Goal: Task Accomplishment & Management: Manage account settings

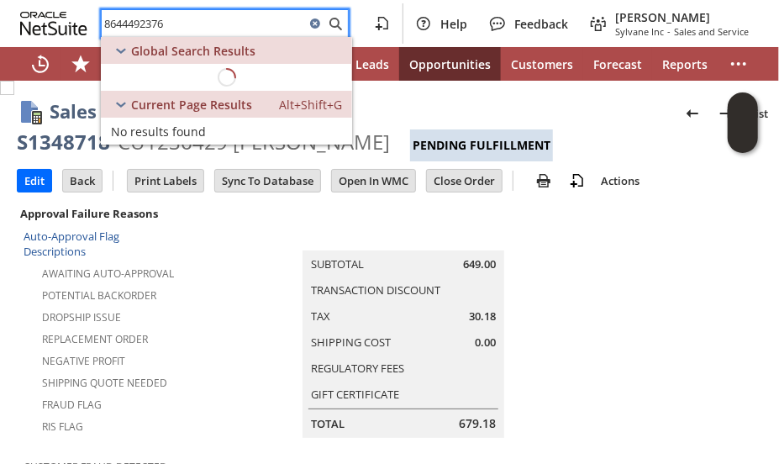
scroll to position [1204, 0]
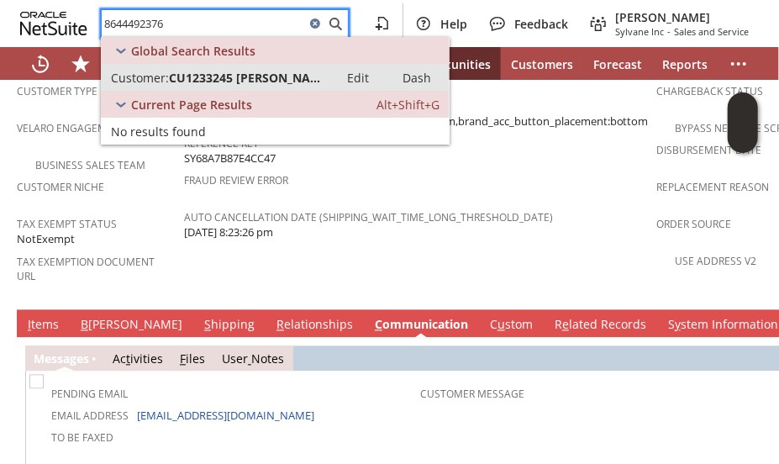
type input "8644492376"
click at [223, 73] on span "CU1233245 [PERSON_NAME]" at bounding box center [249, 78] width 160 height 16
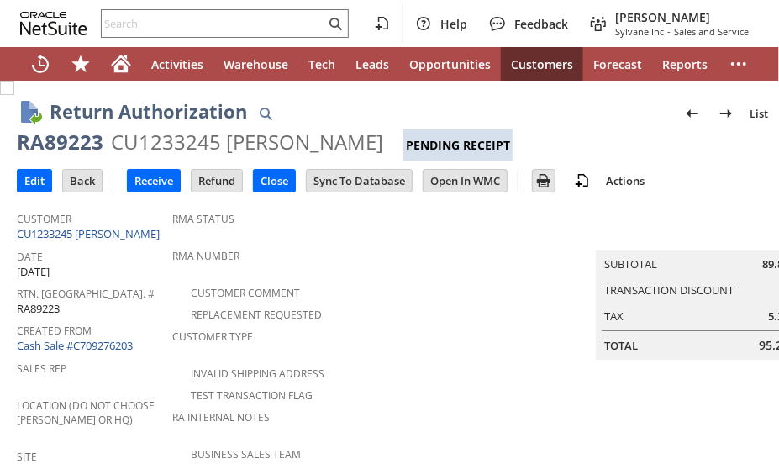
drag, startPoint x: 345, startPoint y: 347, endPoint x: 349, endPoint y: 339, distance: 8.6
click at [349, 342] on div "Customer Type" at bounding box center [383, 341] width 422 height 35
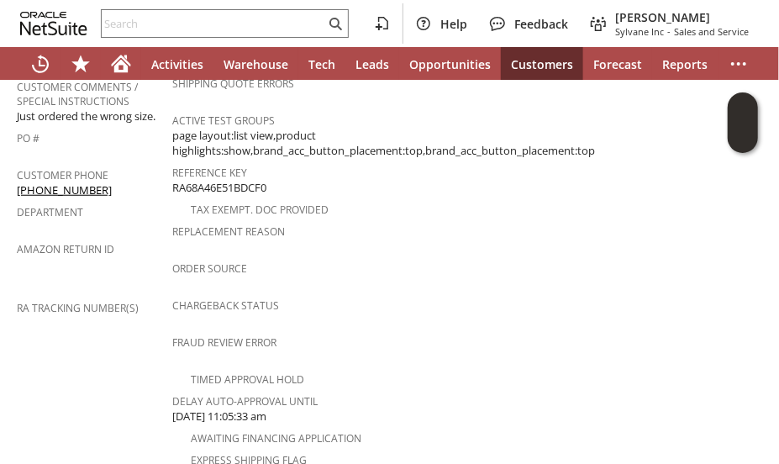
scroll to position [672, 0]
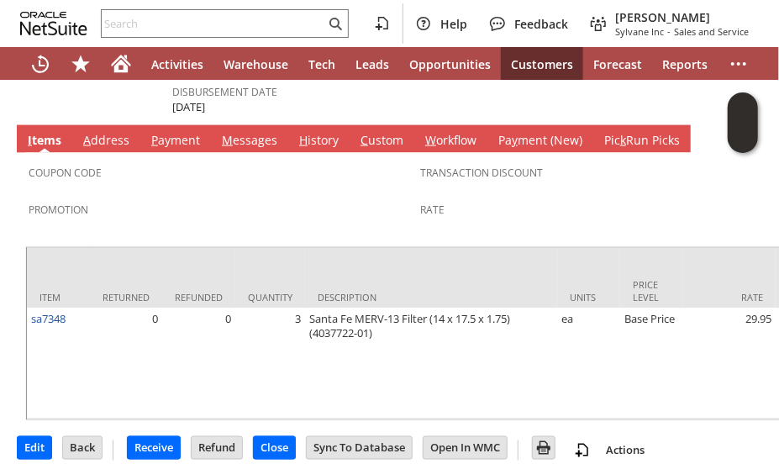
click at [247, 132] on link "M essages" at bounding box center [250, 141] width 64 height 18
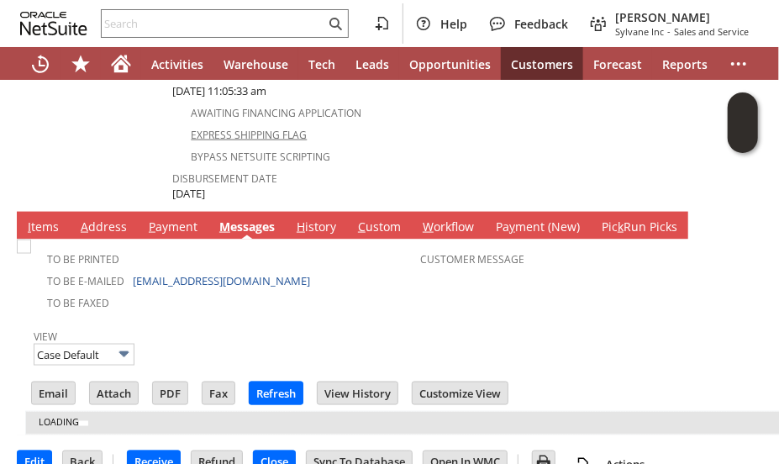
scroll to position [865, 0]
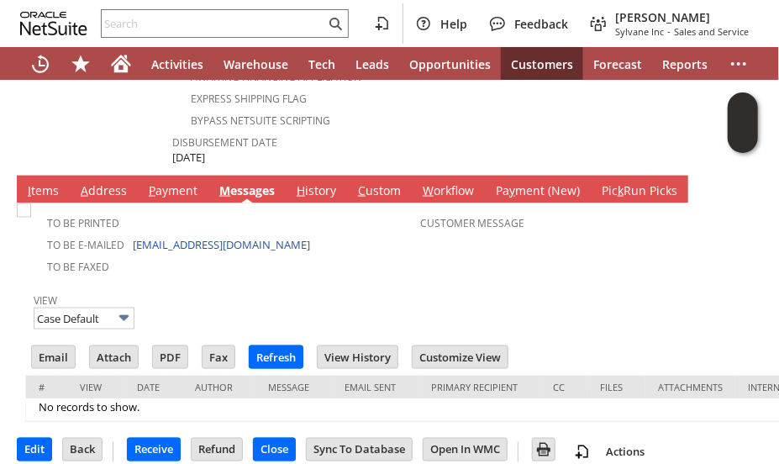
click at [42, 182] on link "I tems" at bounding box center [43, 191] width 39 height 18
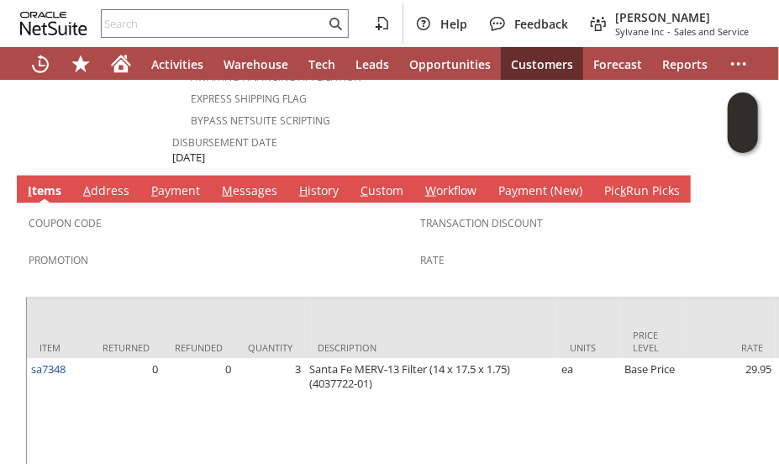
click at [242, 182] on link "M essages" at bounding box center [250, 191] width 64 height 18
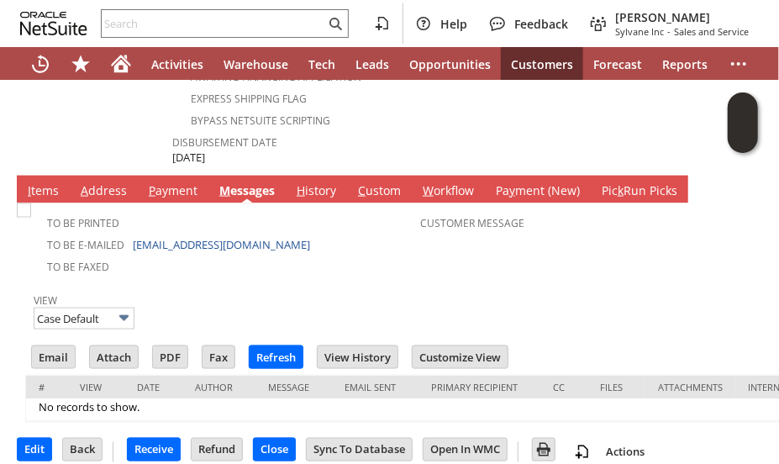
scroll to position [781, 0]
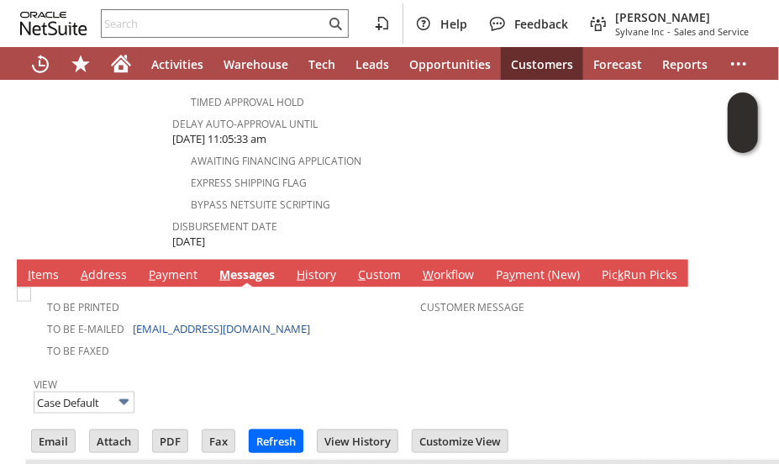
click at [37, 260] on td "I tems" at bounding box center [43, 274] width 53 height 28
click at [41, 287] on td "To Be Printed To Be E-mailed chrismstaub@gmail.com To Be Faxed Customer Message" at bounding box center [419, 325] width 789 height 76
click at [50, 266] on link "I tems" at bounding box center [43, 275] width 39 height 18
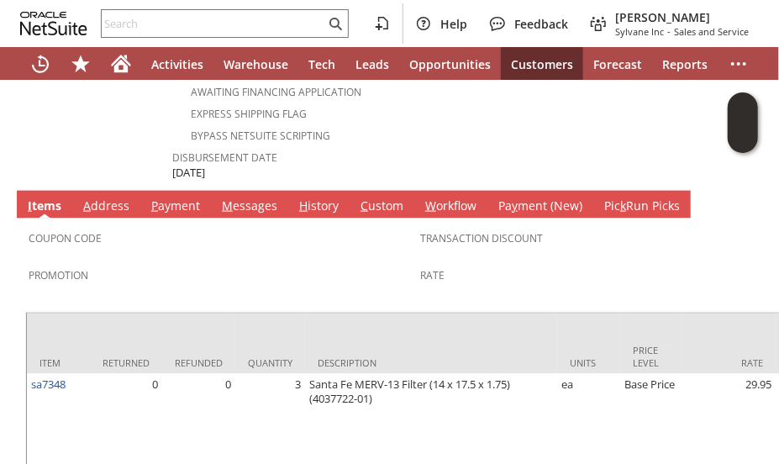
scroll to position [915, 0]
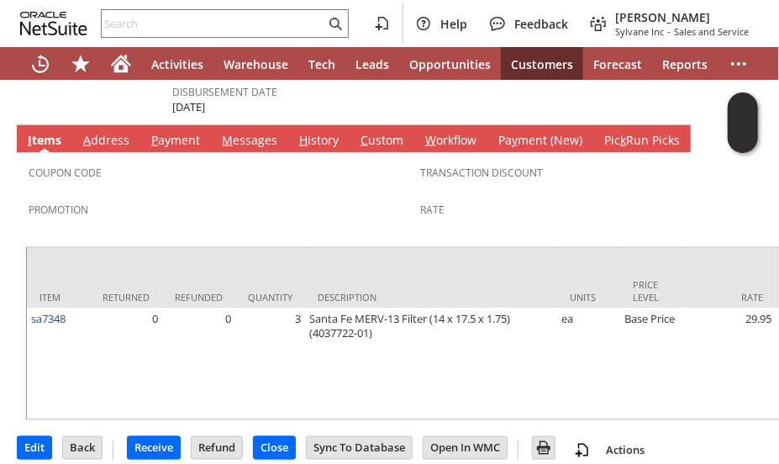
click at [119, 197] on span "Promotion" at bounding box center [220, 206] width 383 height 19
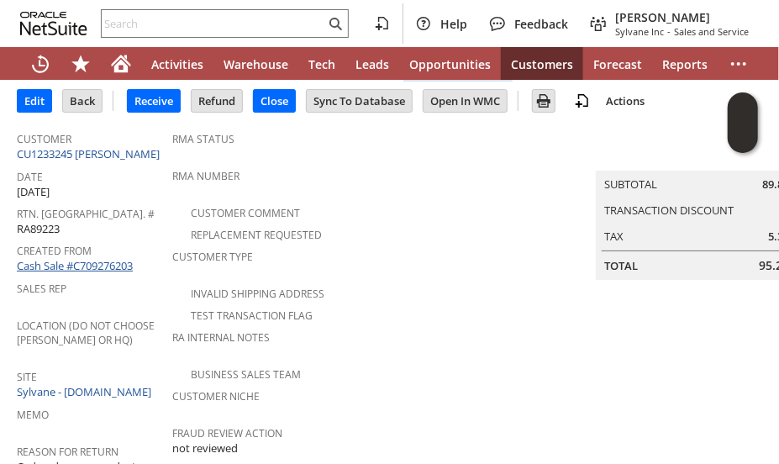
scroll to position [0, 0]
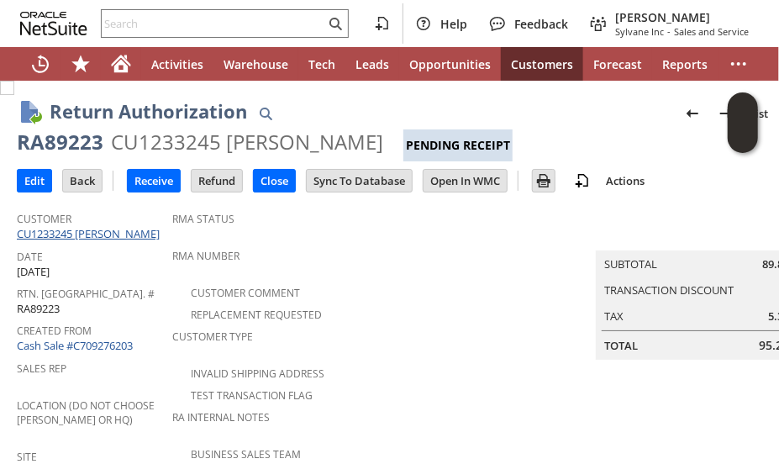
click at [102, 231] on link "CU1233245 [PERSON_NAME]" at bounding box center [90, 233] width 147 height 15
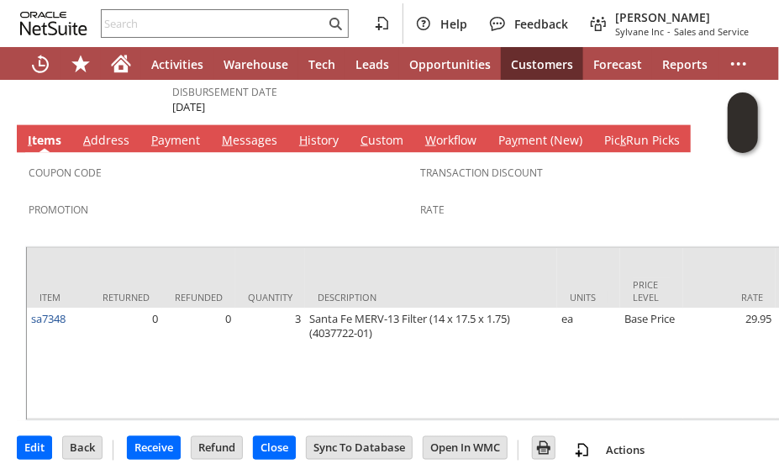
scroll to position [831, 0]
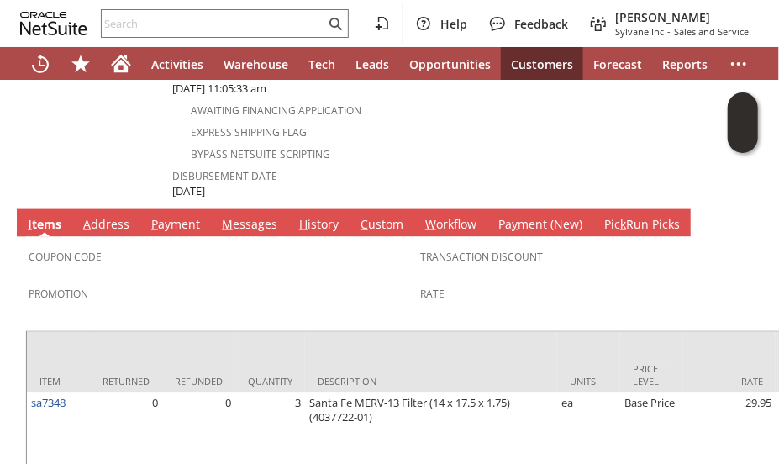
click at [232, 216] on link "M essages" at bounding box center [250, 225] width 64 height 18
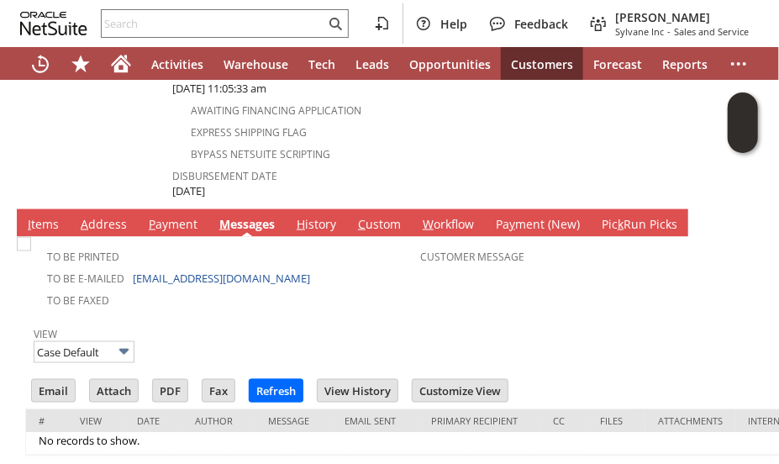
click at [49, 216] on link "I tems" at bounding box center [43, 225] width 39 height 18
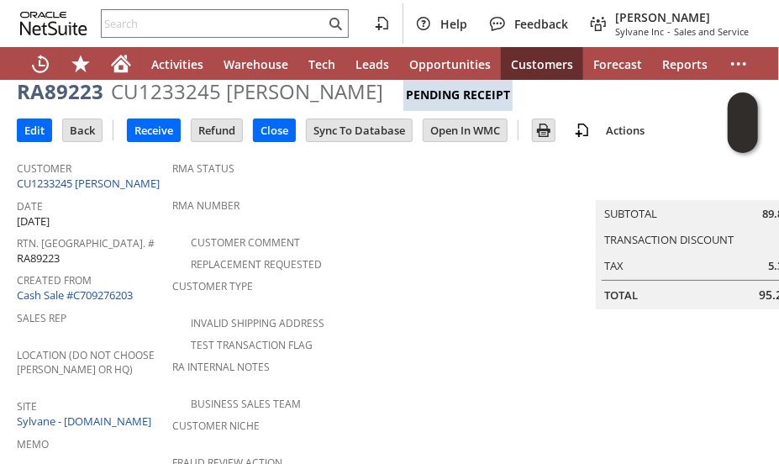
scroll to position [0, 0]
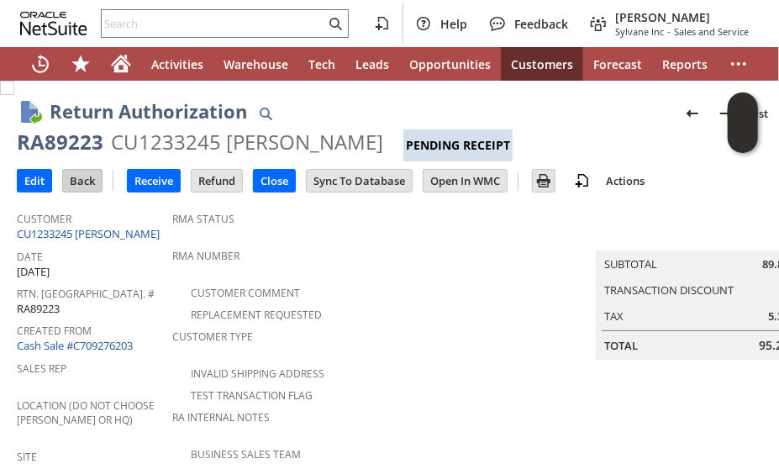
click at [89, 182] on input "Back" at bounding box center [82, 181] width 39 height 22
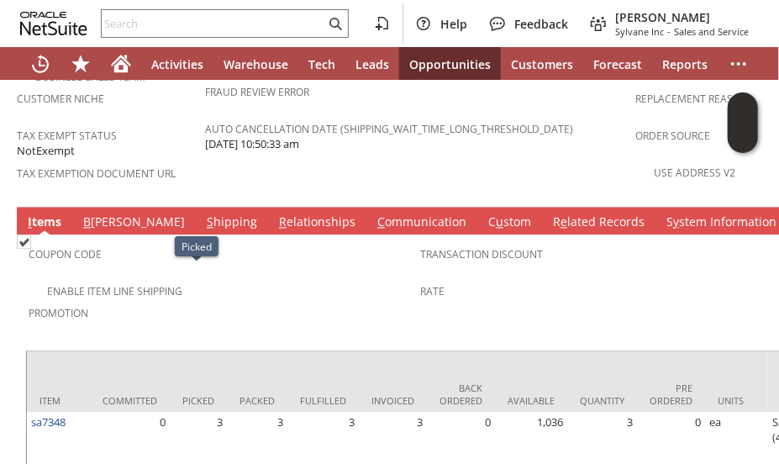
scroll to position [1161, 0]
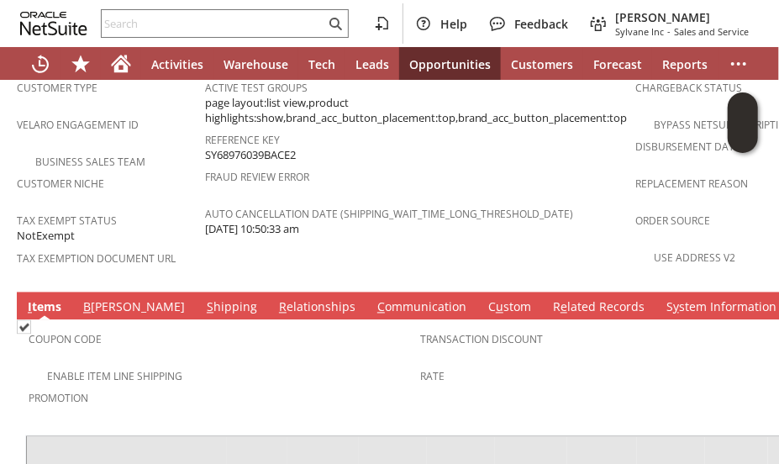
click at [373, 299] on link "C ommunication" at bounding box center [421, 308] width 97 height 18
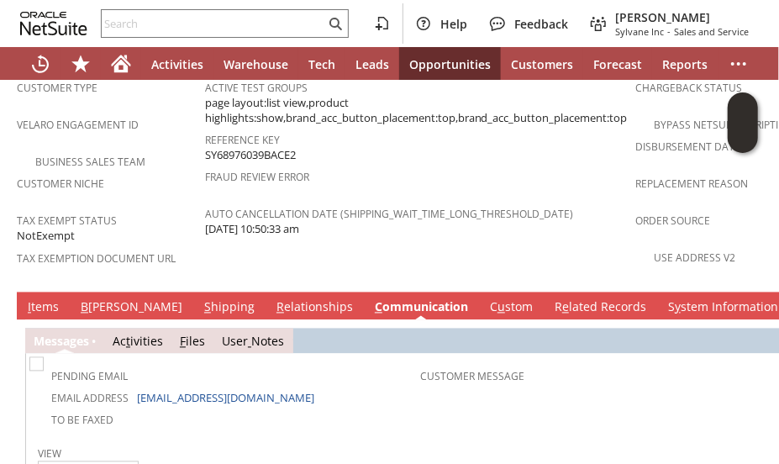
scroll to position [0, 0]
drag, startPoint x: 128, startPoint y: 248, endPoint x: 149, endPoint y: 244, distance: 21.3
click at [193, 292] on td "S hipping" at bounding box center [229, 306] width 72 height 28
click at [200, 299] on link "S hipping" at bounding box center [229, 308] width 59 height 18
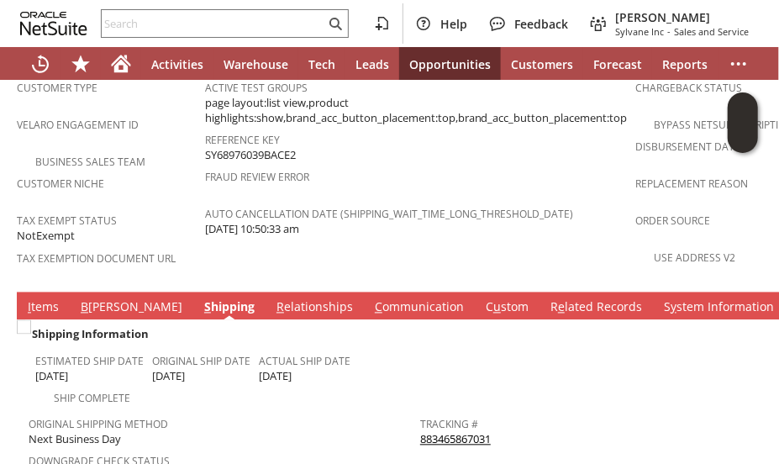
click at [370, 299] on link "C ommunication" at bounding box center [418, 308] width 97 height 18
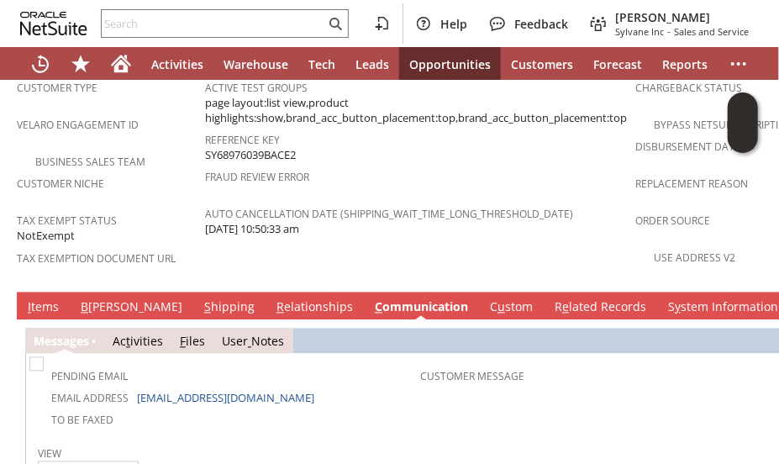
drag, startPoint x: 233, startPoint y: 214, endPoint x: 249, endPoint y: 65, distance: 150.3
click at [237, 212] on td "Shipping Quote Error Active Test Groups page layout:list view,product highlight…" at bounding box center [420, 159] width 431 height 249
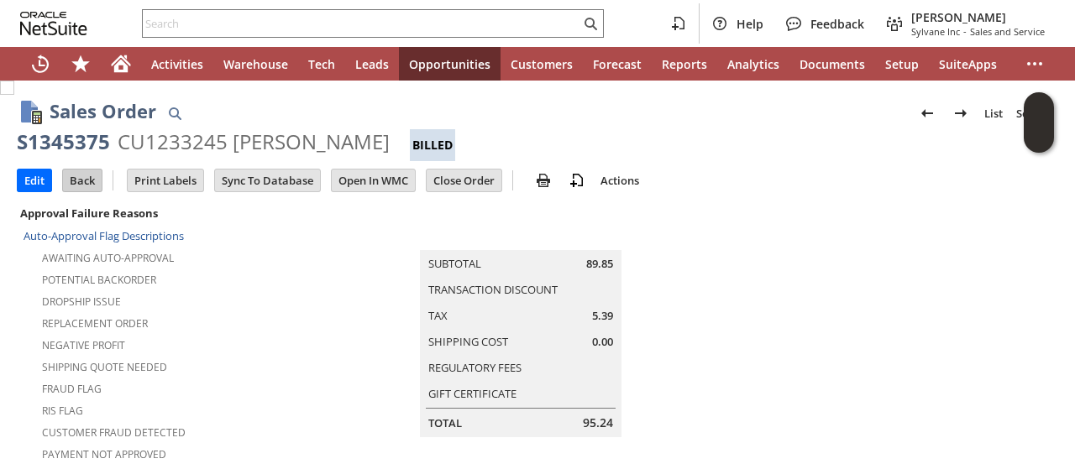
click at [87, 179] on input "Back" at bounding box center [82, 181] width 39 height 22
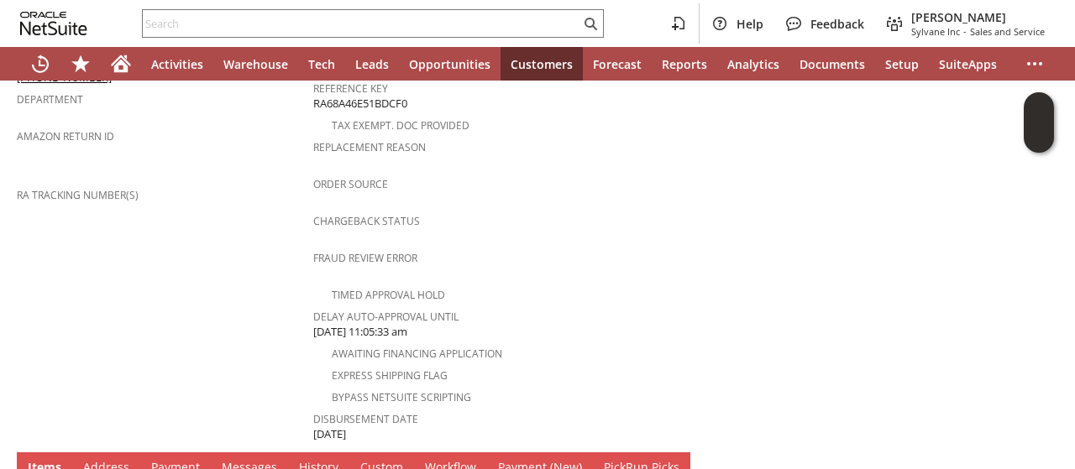
scroll to position [672, 0]
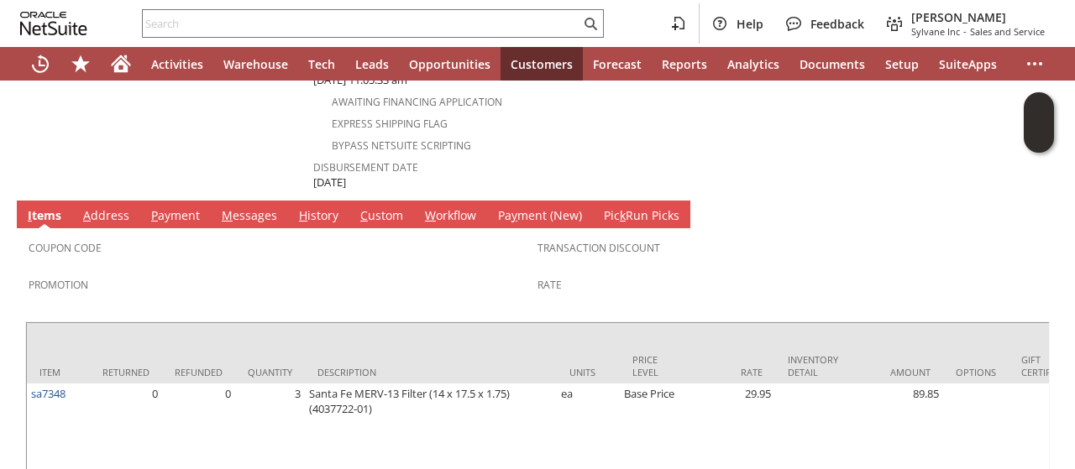
click at [116, 207] on link "A ddress" at bounding box center [106, 216] width 55 height 18
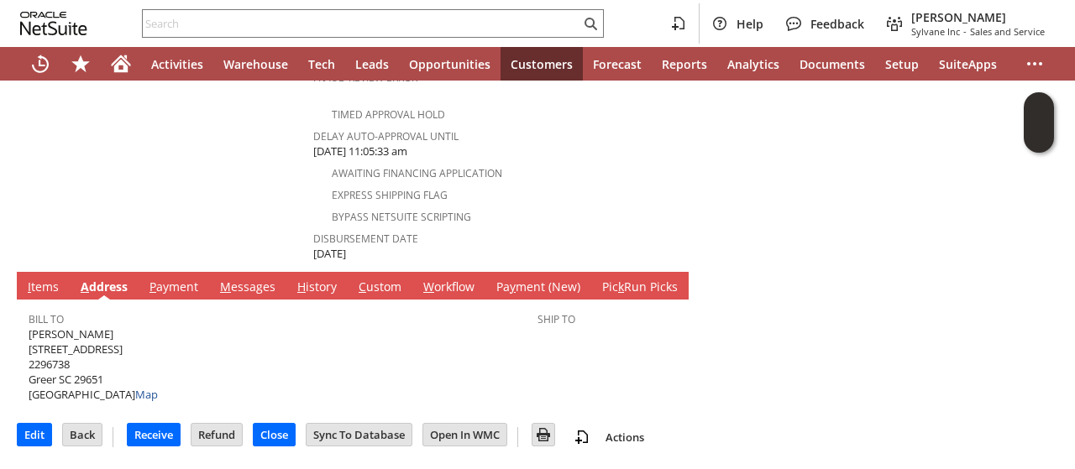
scroll to position [726, 0]
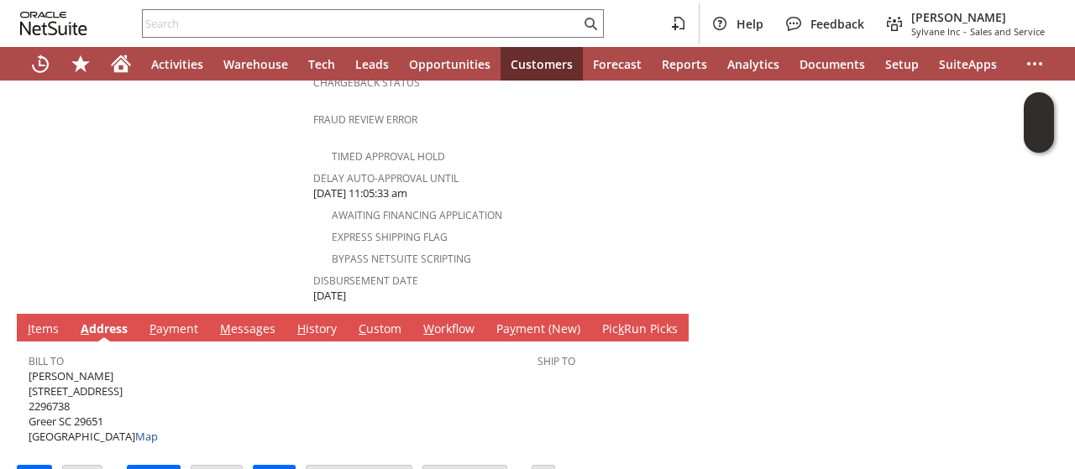
click at [92, 369] on span "Christine Staub 301 Andella Drive 2296738 Greer SC 29651 United States Map" at bounding box center [93, 407] width 129 height 76
copy span "[PERSON_NAME]"
click at [100, 369] on span "Christine Staub 301 Andella Drive 2296738 Greer SC 29651 United States Map" at bounding box center [93, 407] width 129 height 76
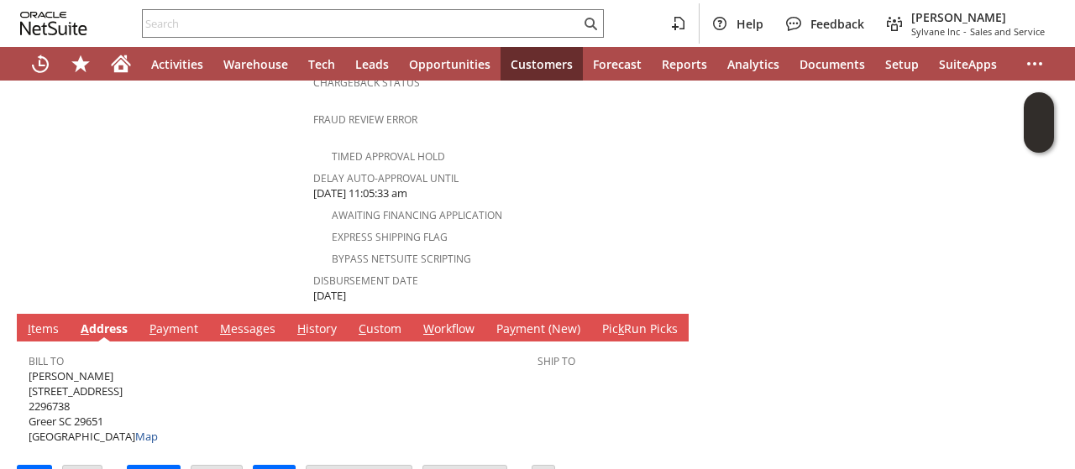
click at [100, 369] on span "Christine Staub 301 Andella Drive 2296738 Greer SC 29651 United States Map" at bounding box center [93, 407] width 129 height 76
copy span "[STREET_ADDRESS]"
click at [94, 378] on span "Christine Staub 301 Andella Drive 2296738 Greer SC 29651 United States Map" at bounding box center [93, 407] width 129 height 76
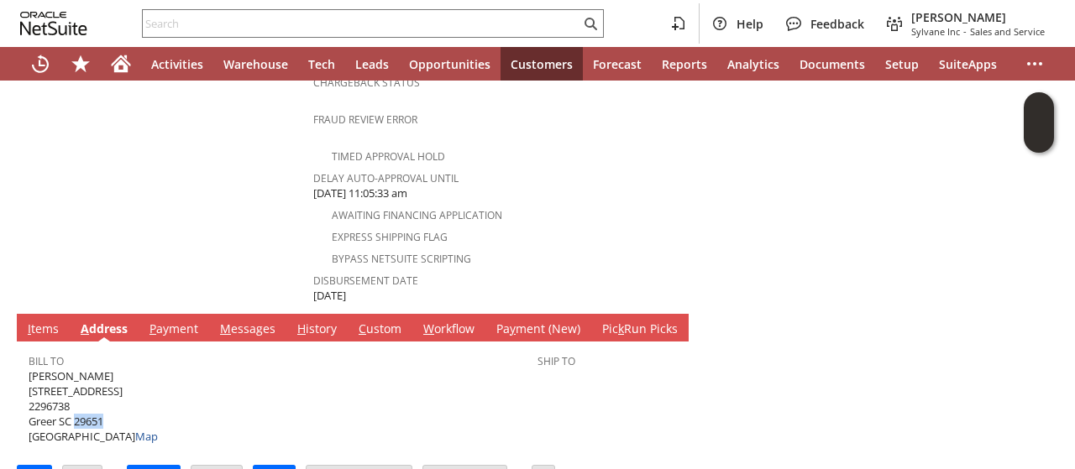
copy span "29651"
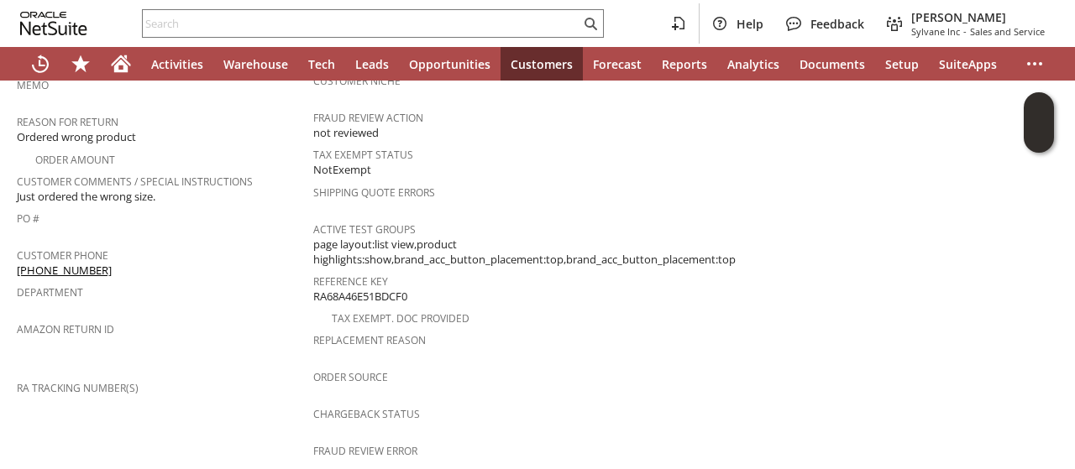
scroll to position [391, 0]
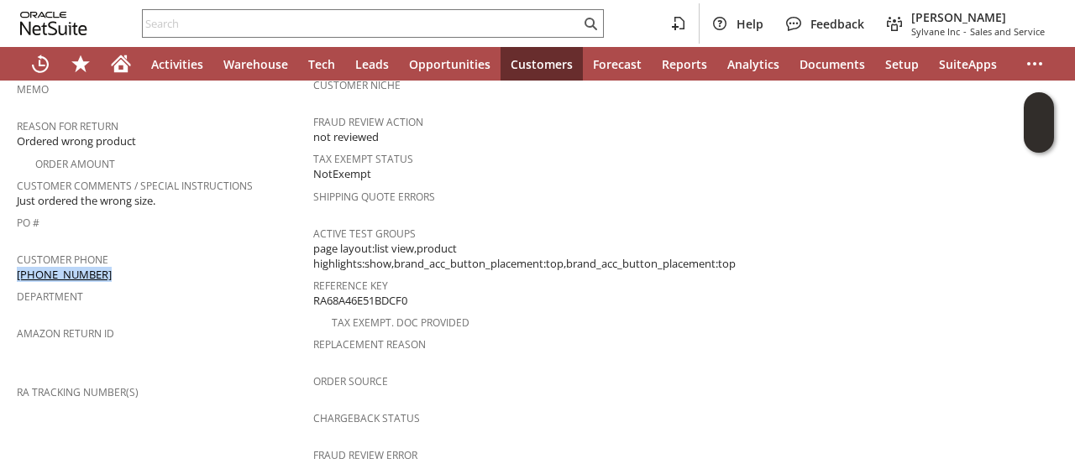
drag, startPoint x: 97, startPoint y: 249, endPoint x: 17, endPoint y: 249, distance: 80.6
click at [17, 249] on div "Customer Phone (864) 449-2376" at bounding box center [161, 265] width 288 height 35
copy link "[PHONE_NUMBER]"
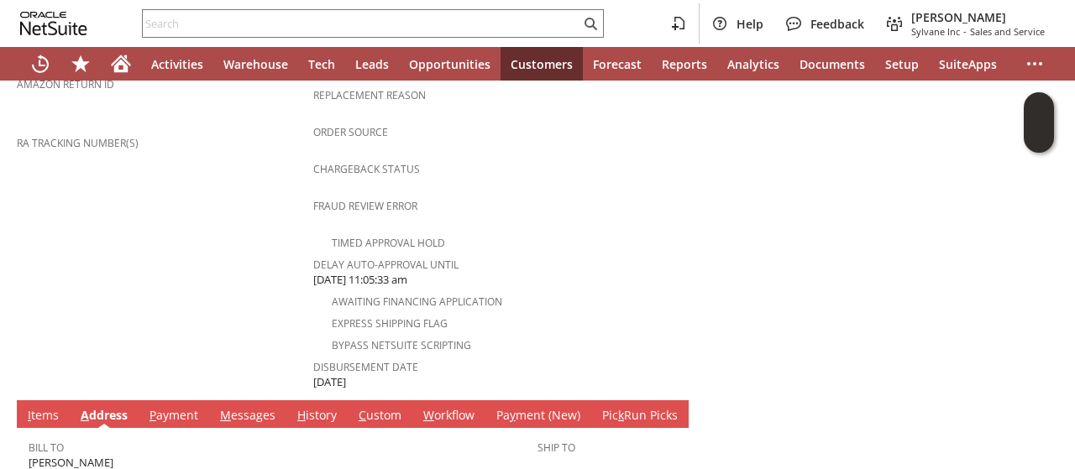
scroll to position [726, 0]
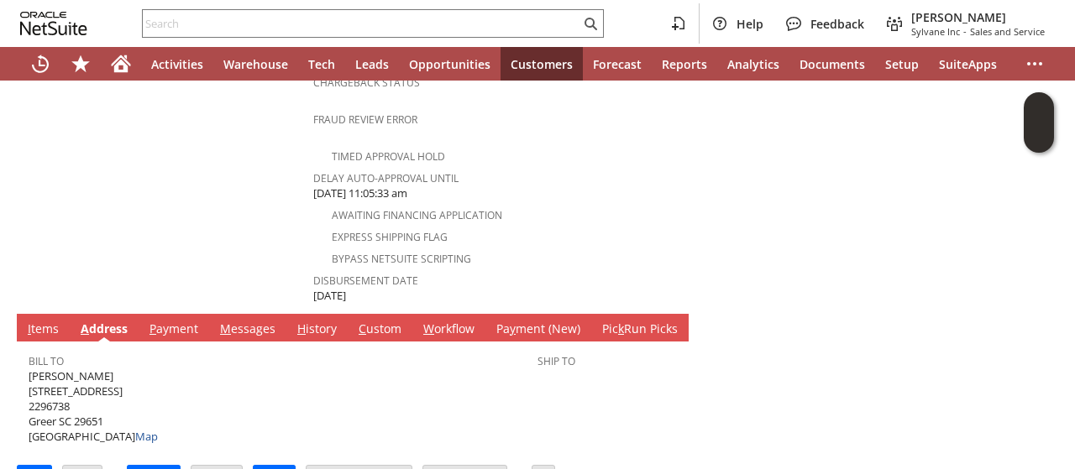
click at [36, 321] on link "I tems" at bounding box center [43, 330] width 39 height 18
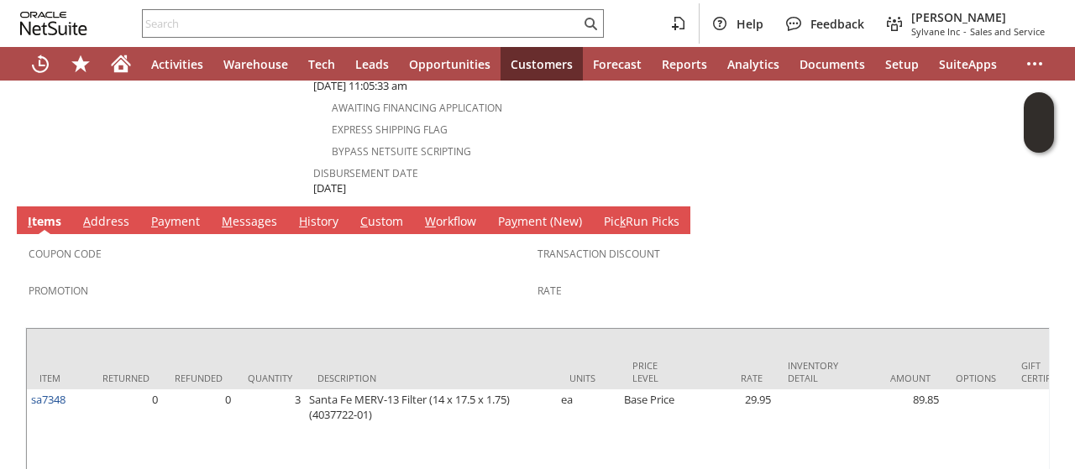
scroll to position [897, 0]
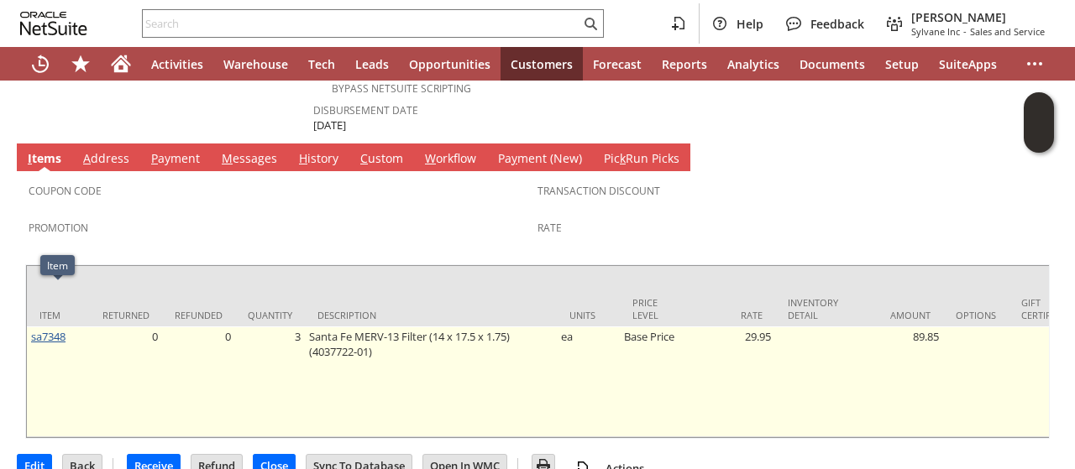
click at [42, 329] on link "sa7348" at bounding box center [48, 336] width 34 height 15
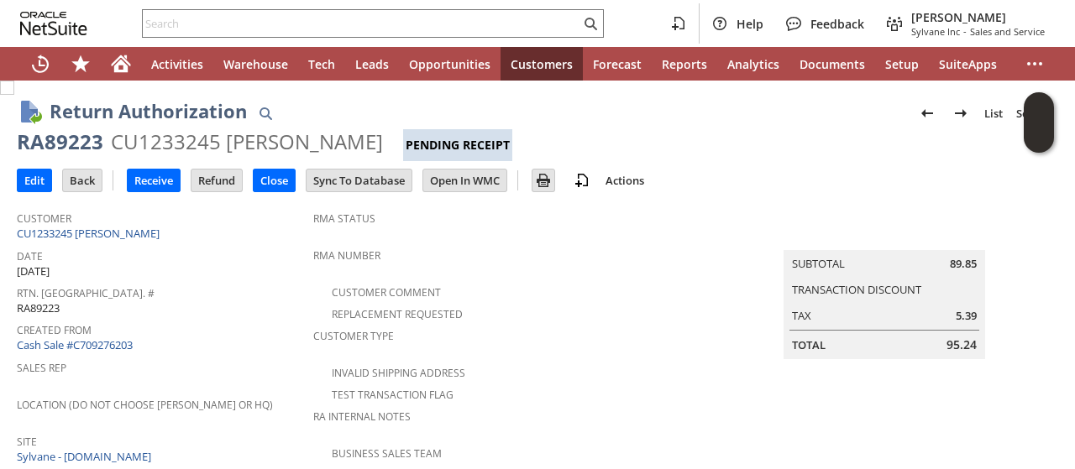
click at [76, 145] on div "RA89223" at bounding box center [60, 141] width 87 height 27
copy div "RA89223"
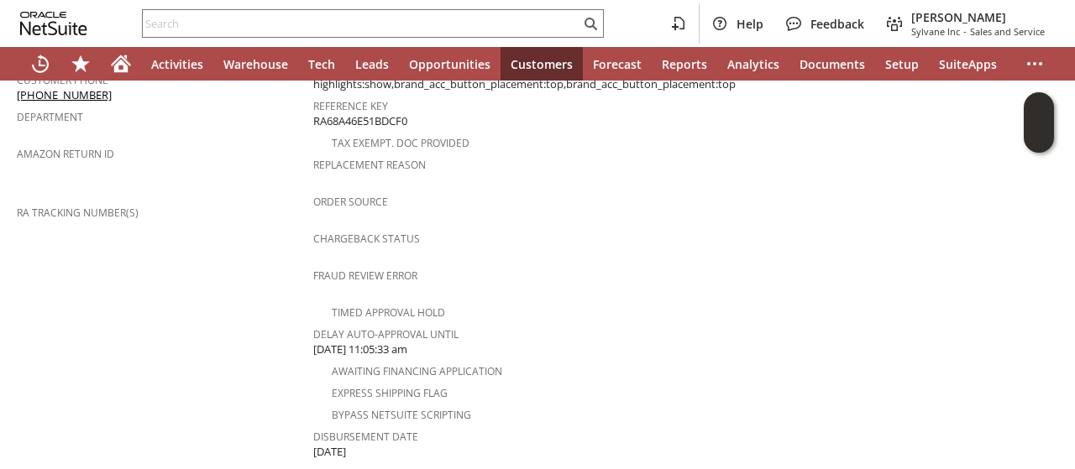
scroll to position [756, 0]
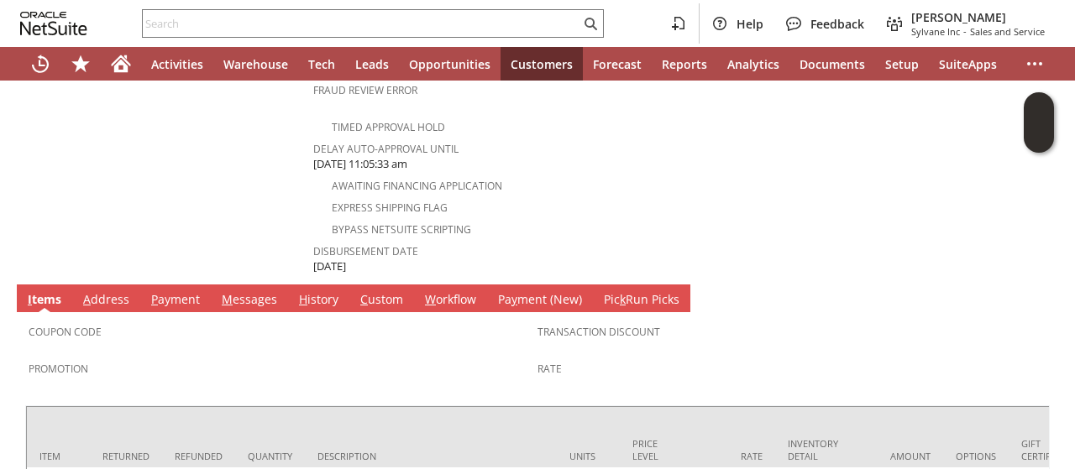
click at [239, 291] on link "M essages" at bounding box center [250, 300] width 64 height 18
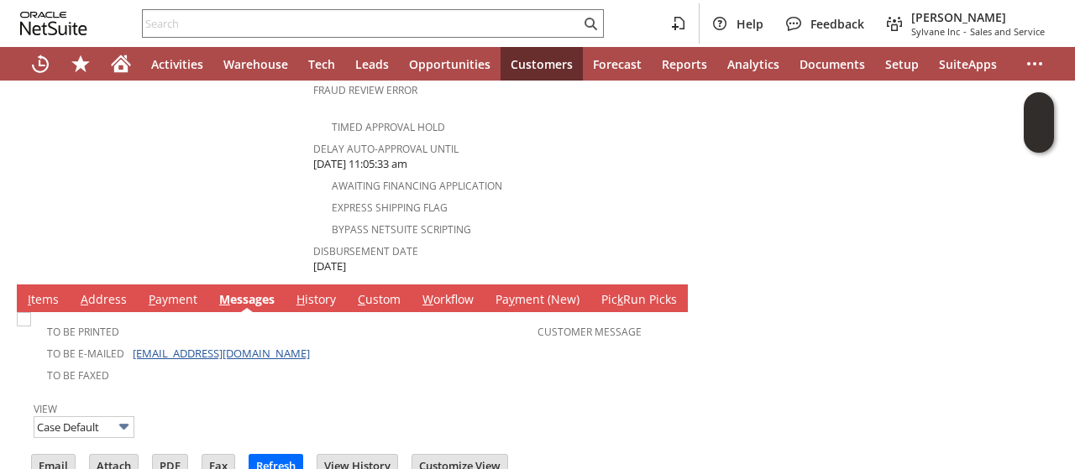
scroll to position [0, 0]
drag, startPoint x: 264, startPoint y: 310, endPoint x: 131, endPoint y: 317, distance: 132.9
click at [131, 342] on td "To Be E-mailed chrismstaub@gmail.com" at bounding box center [283, 353] width 509 height 22
copy link "[EMAIL_ADDRESS][DOMAIN_NAME]"
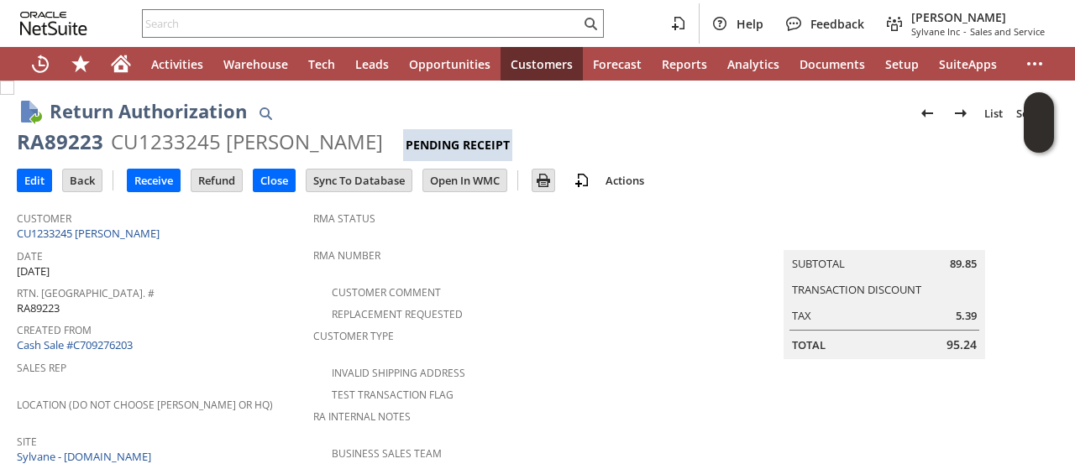
click at [84, 140] on div "RA89223" at bounding box center [60, 141] width 87 height 27
copy div "RA89223"
click at [27, 179] on input "Edit" at bounding box center [35, 181] width 34 height 22
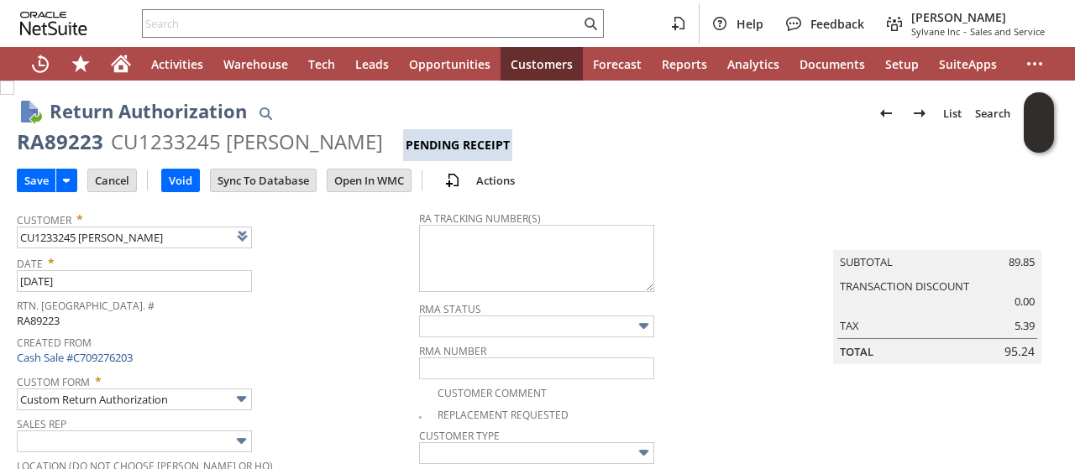
click at [298, 265] on span "Date *" at bounding box center [214, 260] width 394 height 20
click at [317, 286] on div "Date * [DATE]" at bounding box center [214, 271] width 394 height 42
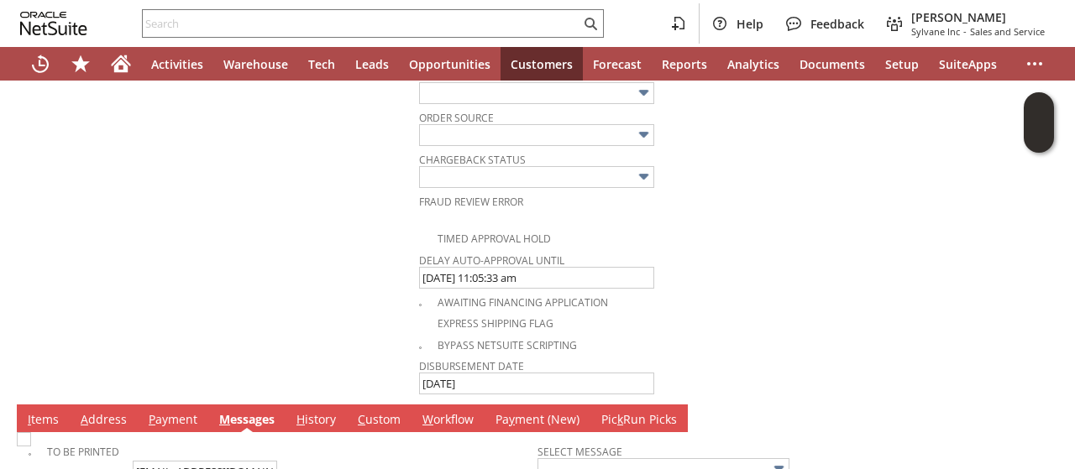
scroll to position [1111, 0]
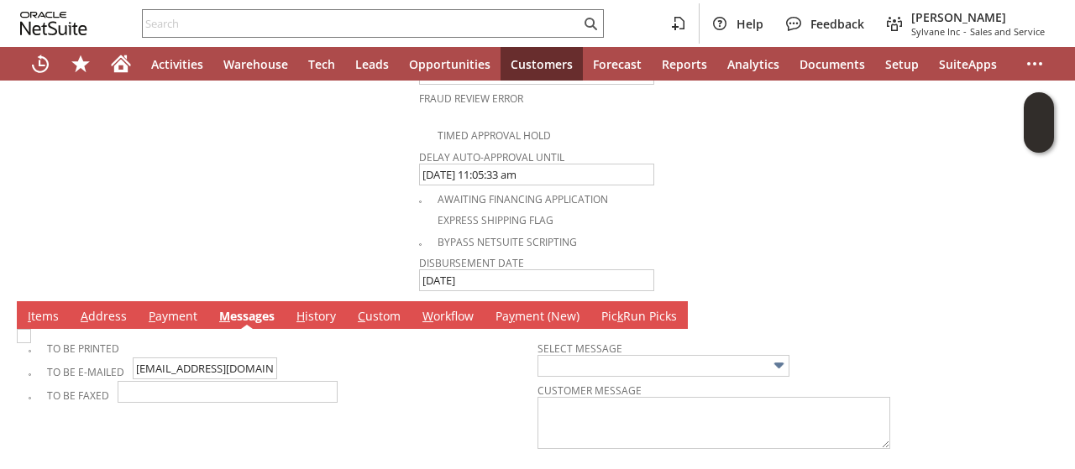
click at [27, 308] on link "I tems" at bounding box center [43, 317] width 39 height 18
type input "Add"
type input "Copy Previous"
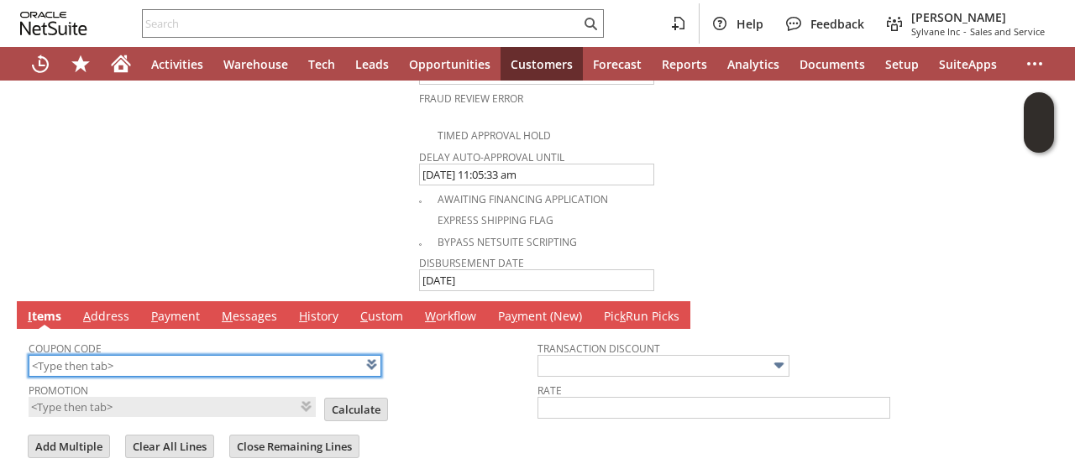
scroll to position [1197, 0]
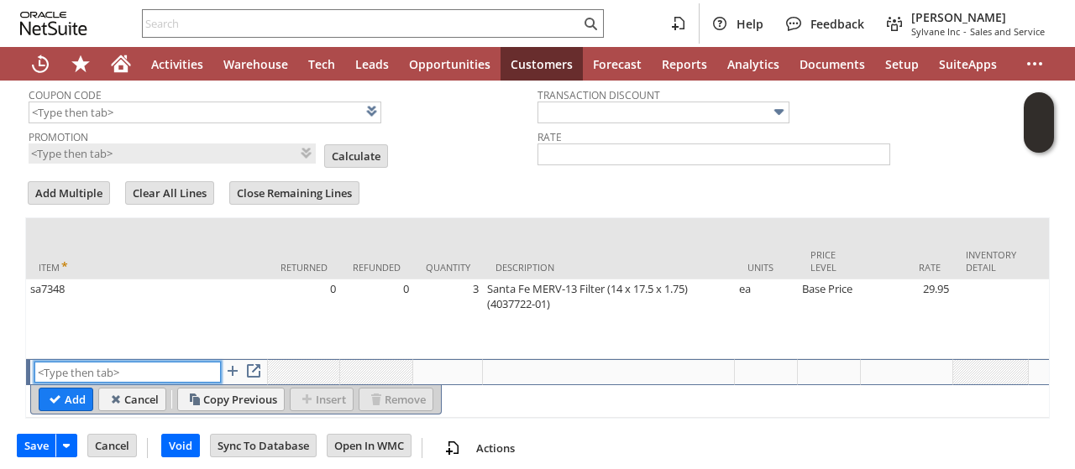
click at [67, 362] on input "text" at bounding box center [127, 372] width 186 height 21
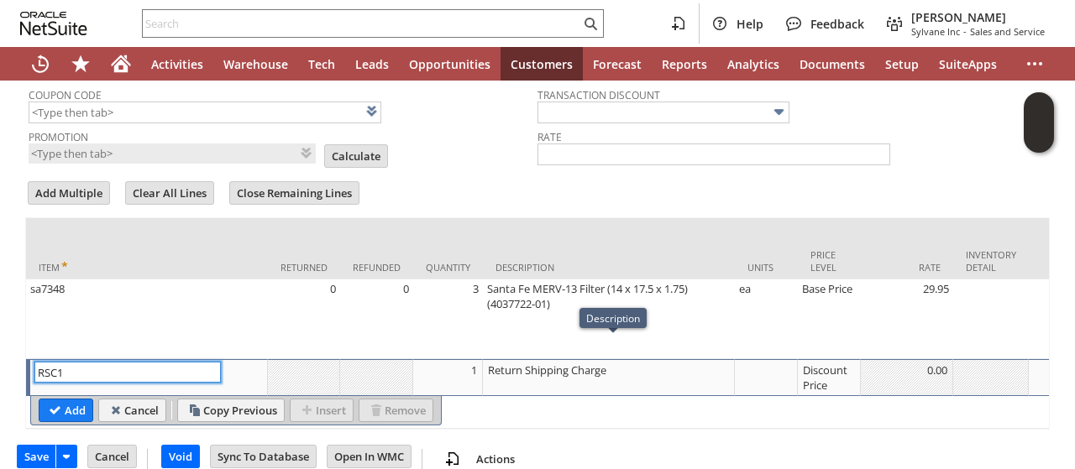
type input "RSC1"
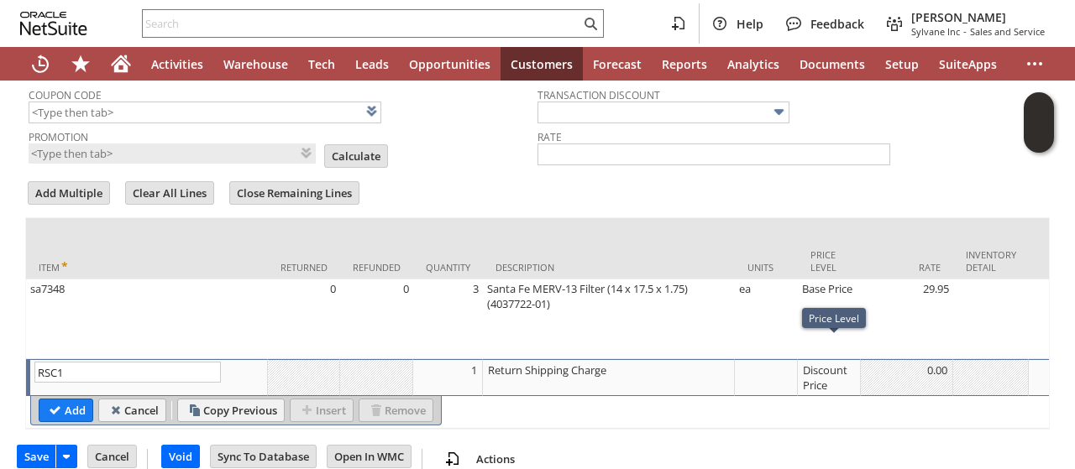
click at [819, 362] on div "Discount Price" at bounding box center [829, 378] width 54 height 32
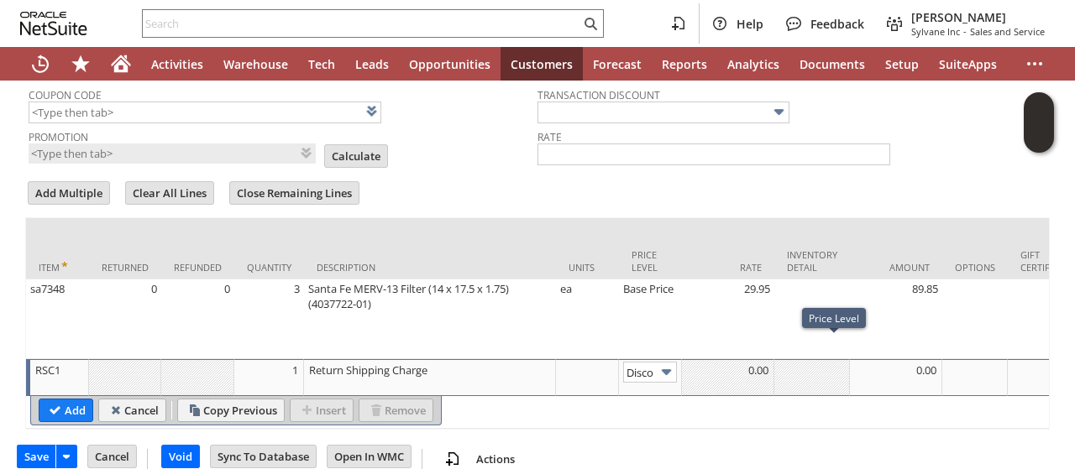
scroll to position [0, 26]
click at [664, 363] on img at bounding box center [666, 372] width 19 height 19
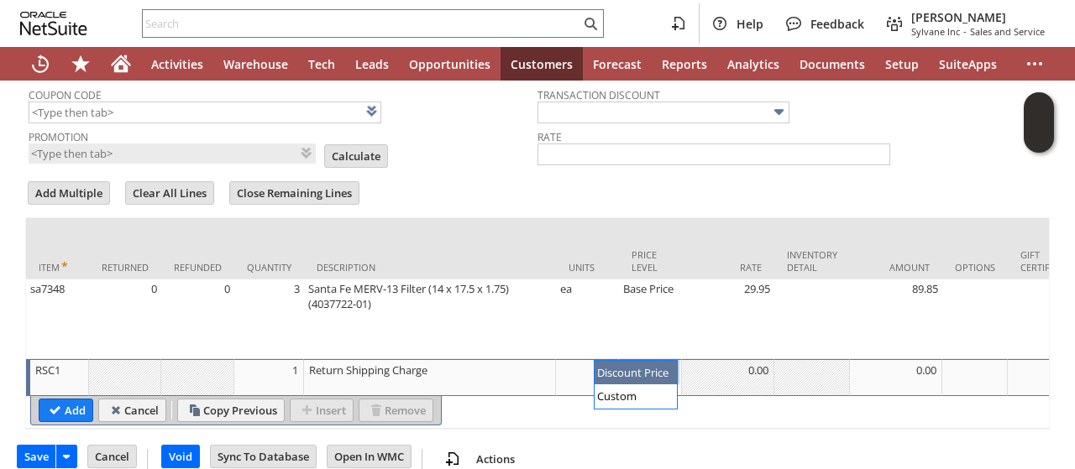
scroll to position [0, 0]
drag, startPoint x: 637, startPoint y: 400, endPoint x: 653, endPoint y: 387, distance: 20.3
type input "Custom"
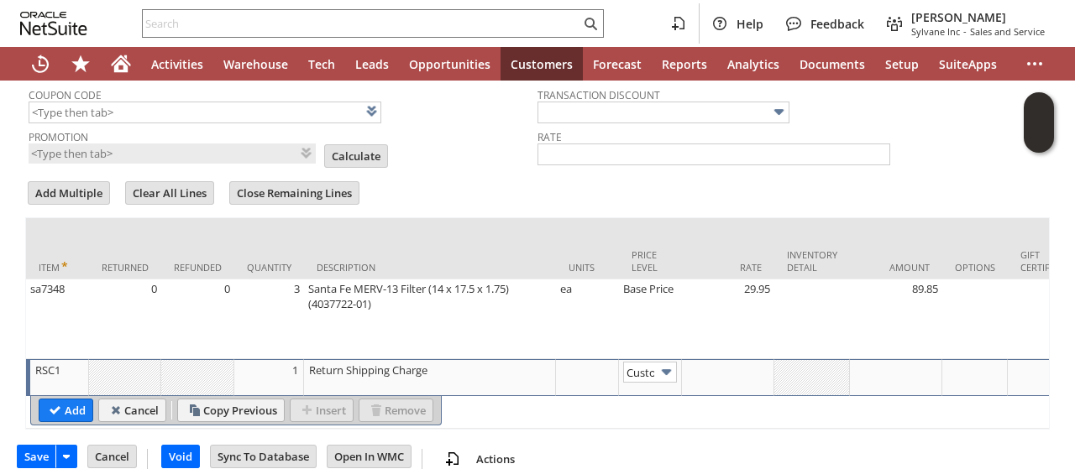
click at [706, 359] on td at bounding box center [728, 377] width 92 height 37
type input "-10.84"
drag, startPoint x: 76, startPoint y: 392, endPoint x: 83, endPoint y: 382, distance: 12.1
click at [76, 400] on input "Add" at bounding box center [65, 411] width 53 height 22
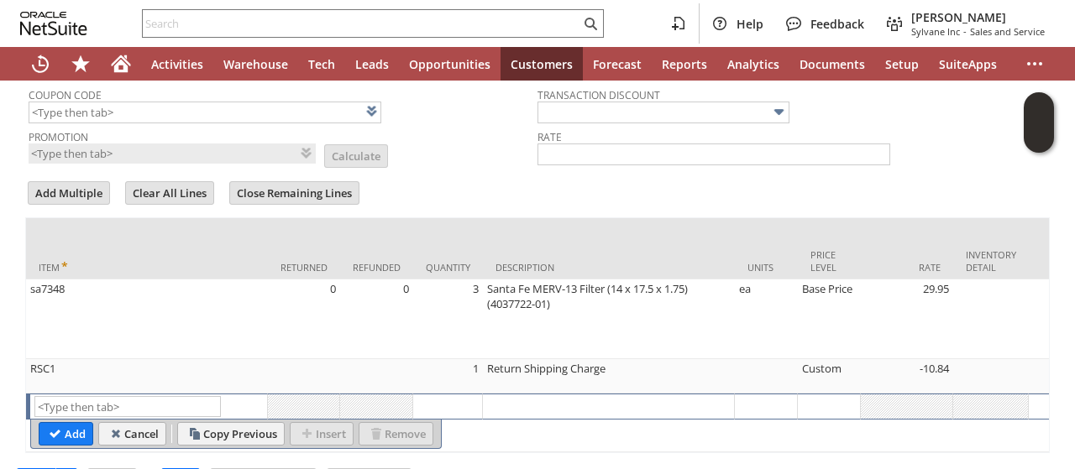
click at [457, 179] on form "Add Multiple Clear All Lines Close Remaining Lines Line Items All Item * Return…" at bounding box center [537, 316] width 1025 height 275
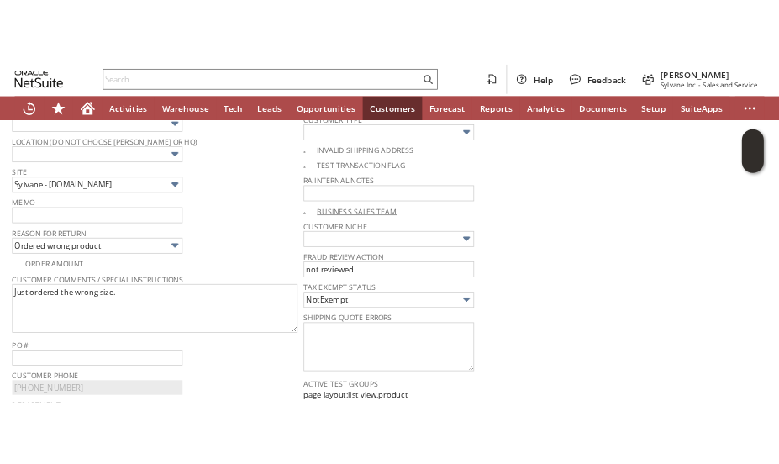
scroll to position [21, 0]
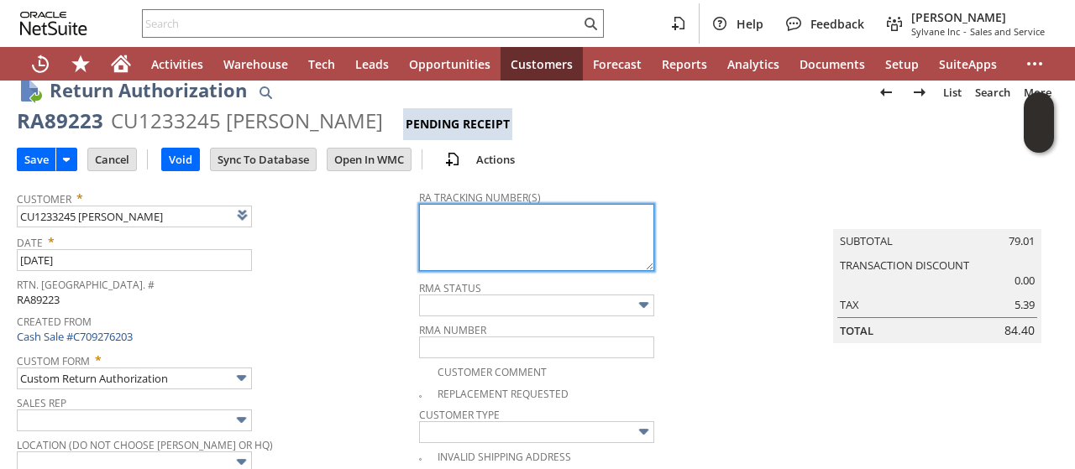
click at [455, 238] on textarea at bounding box center [536, 237] width 235 height 67
paste textarea "791906467008"
type textarea "791906467008 email label"
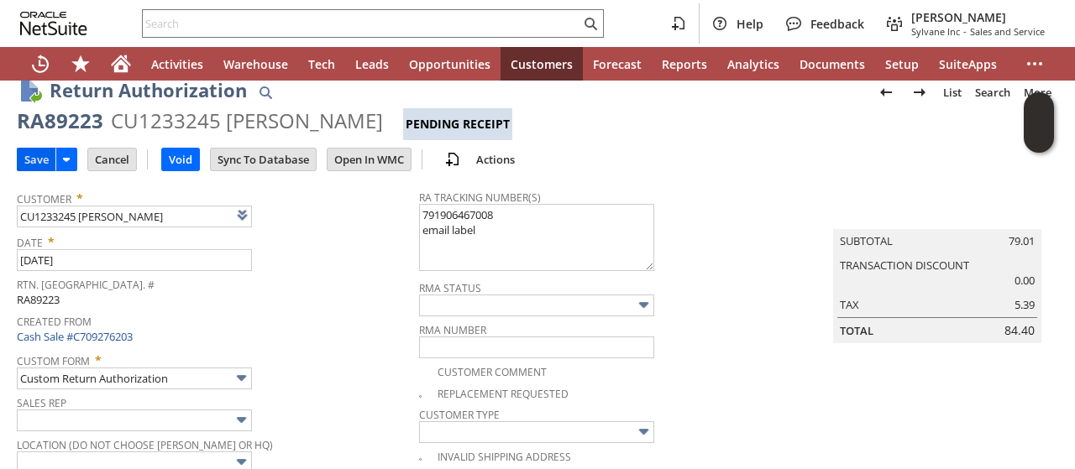
click at [43, 165] on input "Save" at bounding box center [37, 160] width 38 height 22
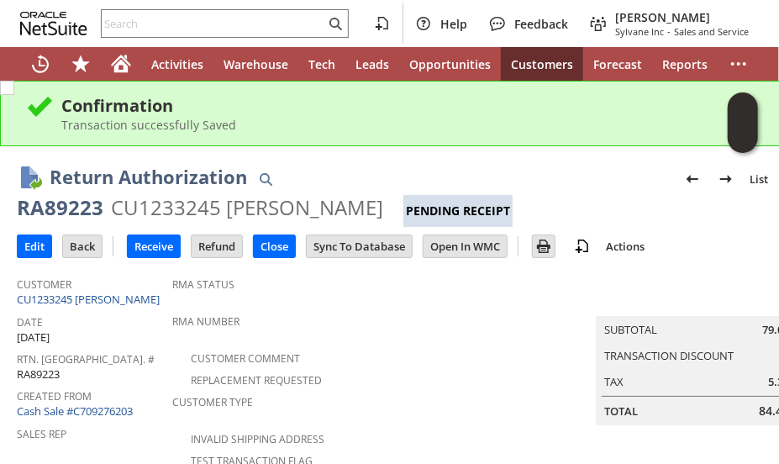
click at [333, 130] on div "Transaction successfully Saved" at bounding box center [437, 125] width 753 height 16
click at [194, 26] on input "text" at bounding box center [213, 23] width 223 height 20
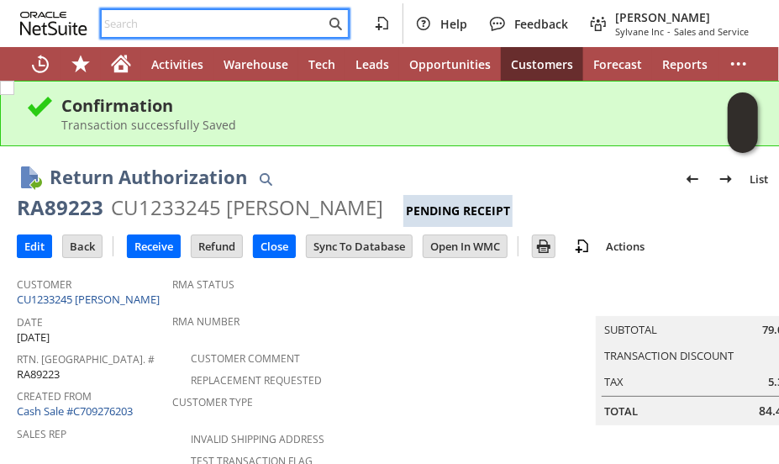
paste input "9199235432"
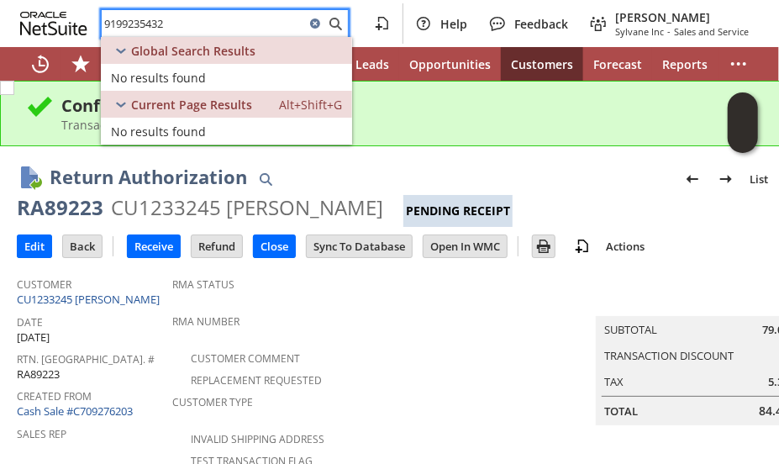
type input "9199235432"
click at [541, 110] on div "Confirmation" at bounding box center [437, 105] width 753 height 23
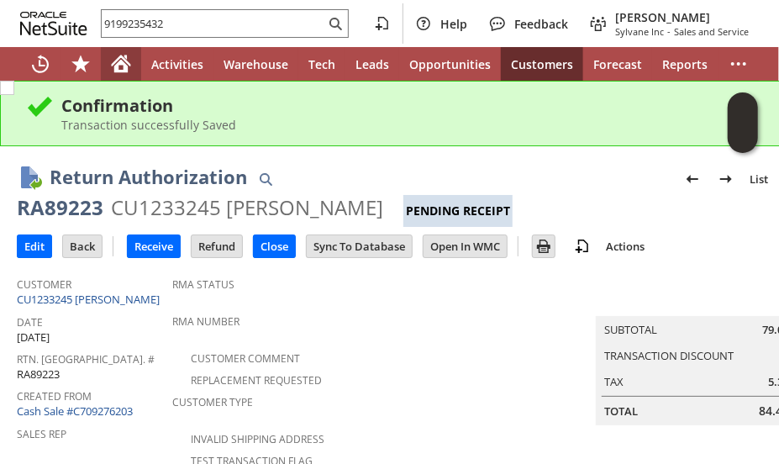
click at [119, 50] on div "Home" at bounding box center [121, 64] width 40 height 34
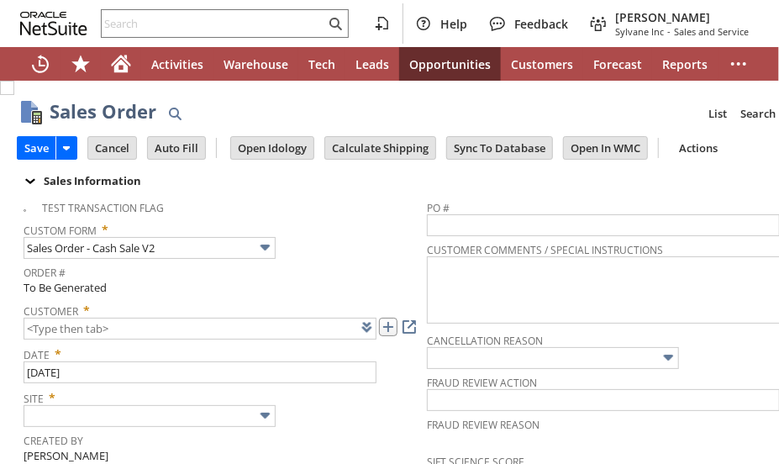
click at [392, 331] on link at bounding box center [388, 326] width 18 height 18
type input "CU1236524 [PERSON_NAME] Day"
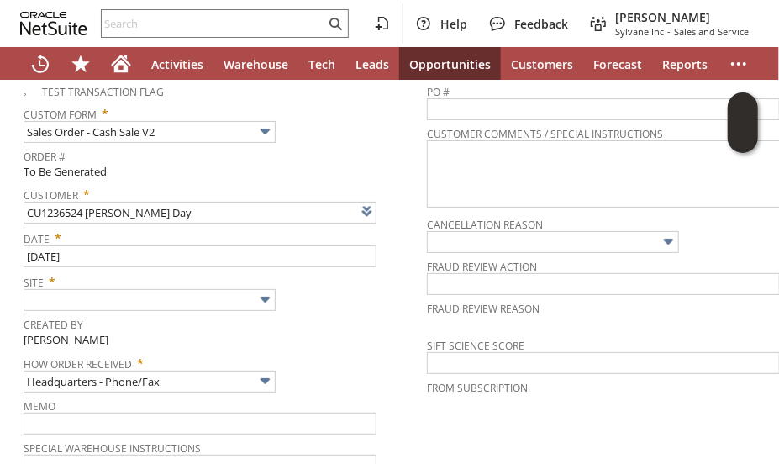
scroll to position [252, 0]
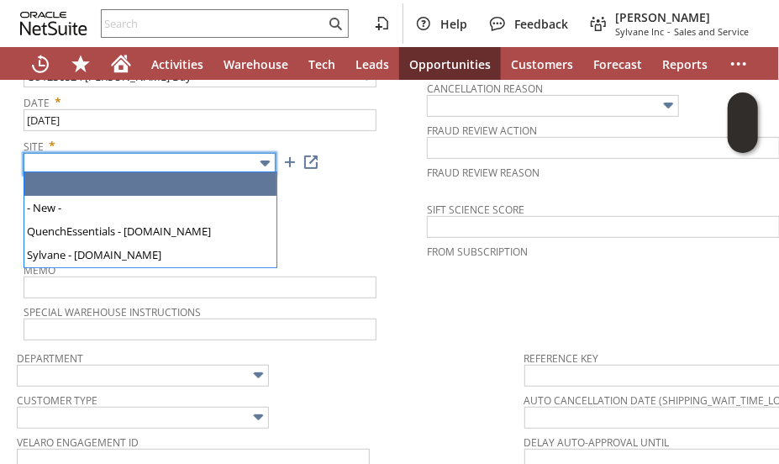
click at [95, 162] on input "text" at bounding box center [150, 164] width 252 height 22
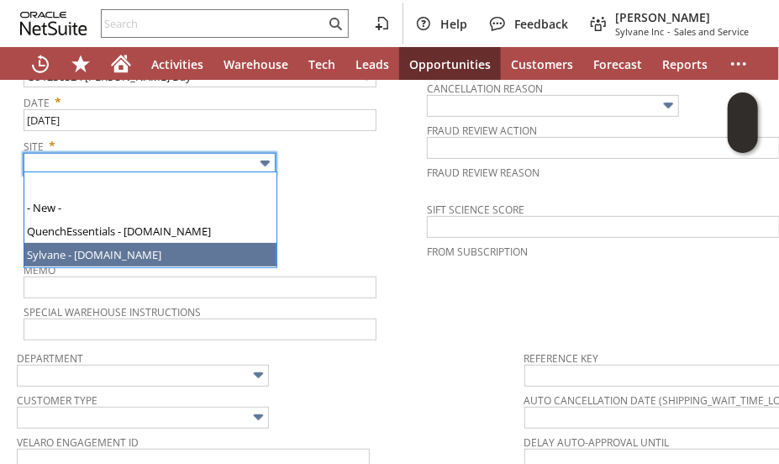
drag, startPoint x: 91, startPoint y: 253, endPoint x: 275, endPoint y: 216, distance: 188.4
type input "Sylvane - [DOMAIN_NAME]"
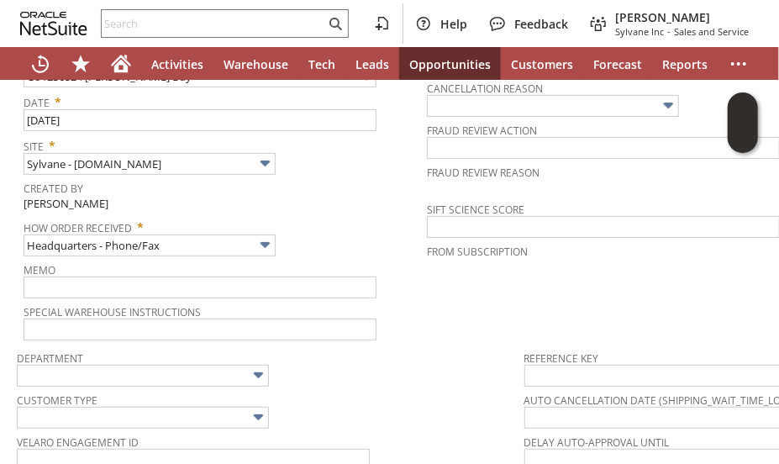
click at [338, 214] on span "How Order Received *" at bounding box center [221, 224] width 395 height 20
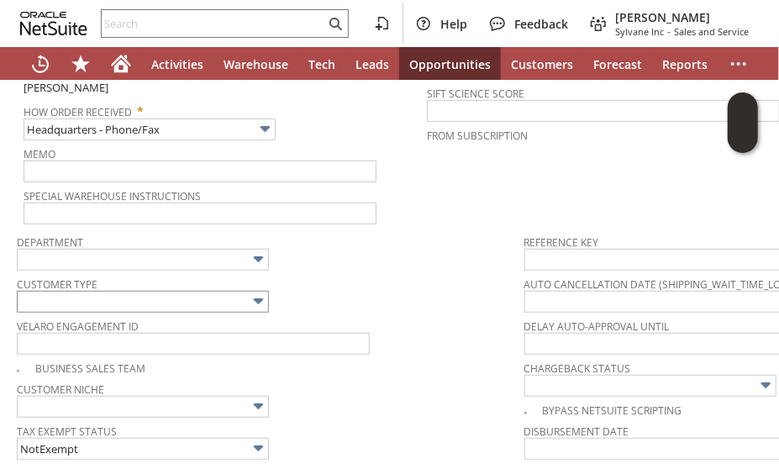
scroll to position [420, 0]
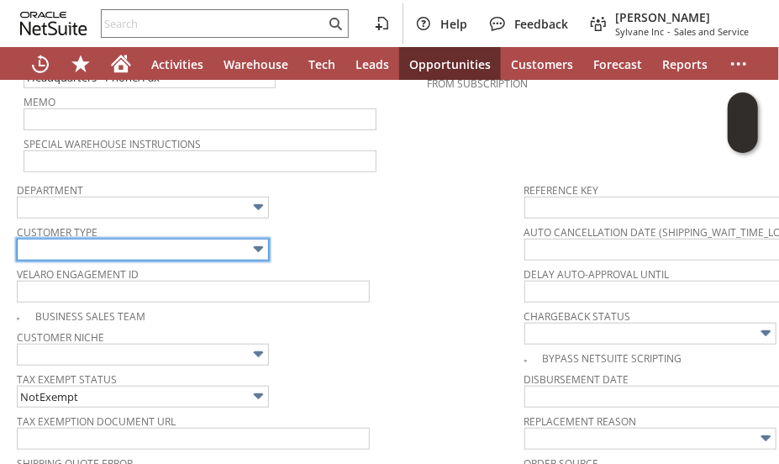
click at [166, 243] on input "text" at bounding box center [143, 250] width 252 height 22
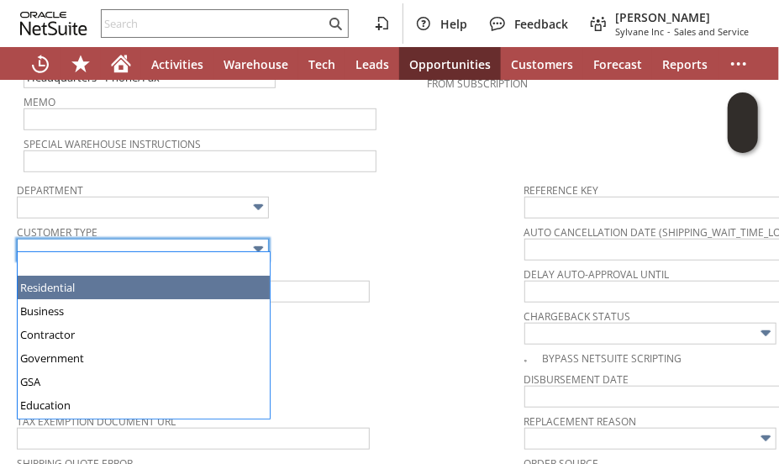
type input "Residential"
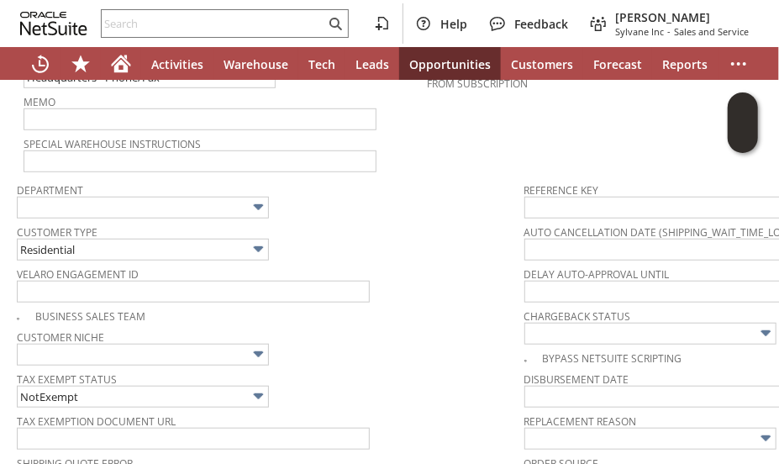
drag, startPoint x: 402, startPoint y: 233, endPoint x: 393, endPoint y: 230, distance: 9.6
click at [402, 233] on div "Customer Type Residential" at bounding box center [266, 240] width 499 height 40
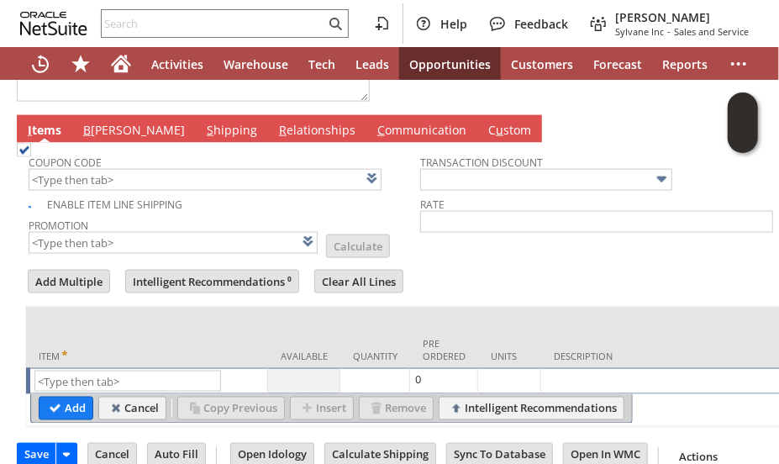
scroll to position [890, 0]
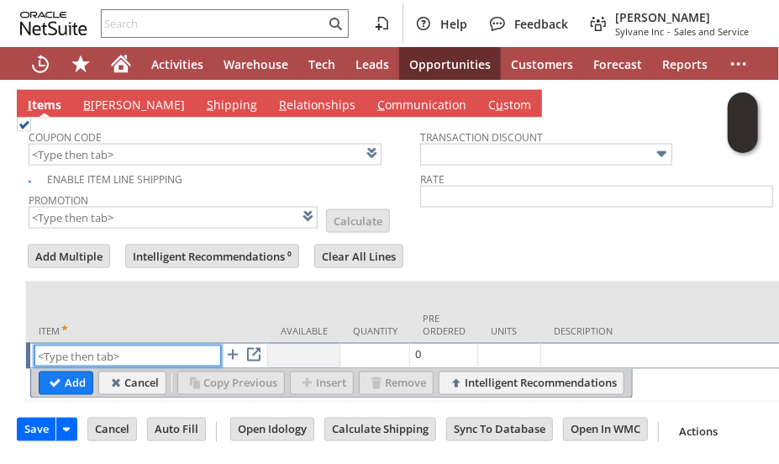
click at [127, 345] on input "text" at bounding box center [127, 355] width 186 height 21
paste input "sa13474"
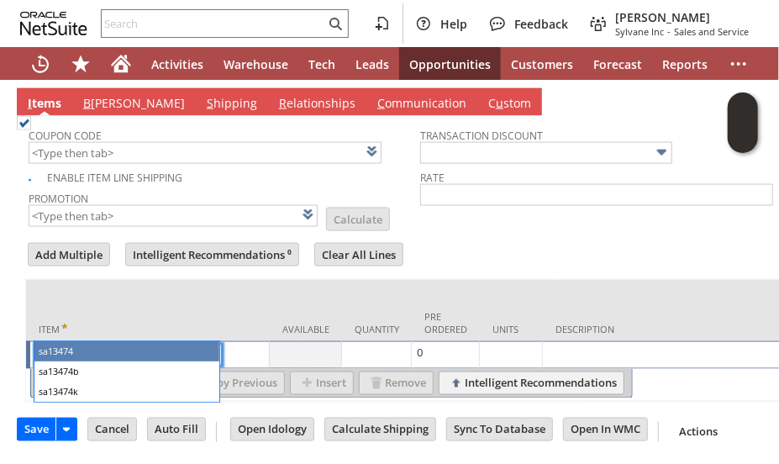
type input "sa13474"
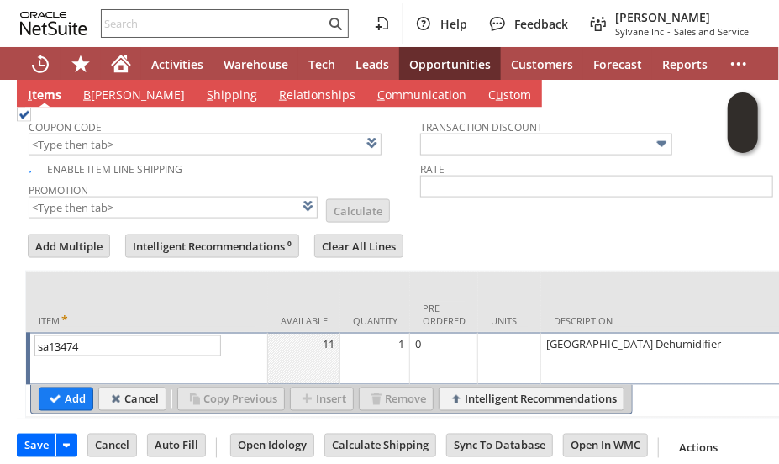
click at [76, 401] on input "Add" at bounding box center [65, 399] width 53 height 22
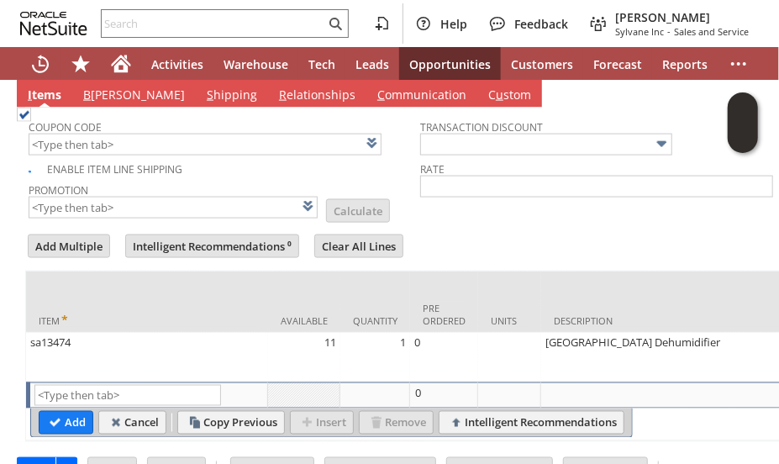
type input "Intelligent Recommendations¹⁰"
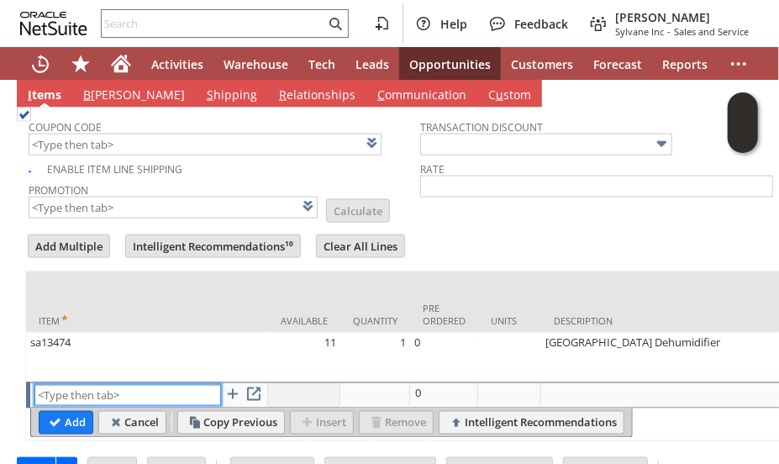
click at [91, 391] on input "text" at bounding box center [127, 395] width 186 height 21
paste input "sa13478"
type input "sa13478"
click at [65, 429] on input "Add" at bounding box center [65, 423] width 53 height 22
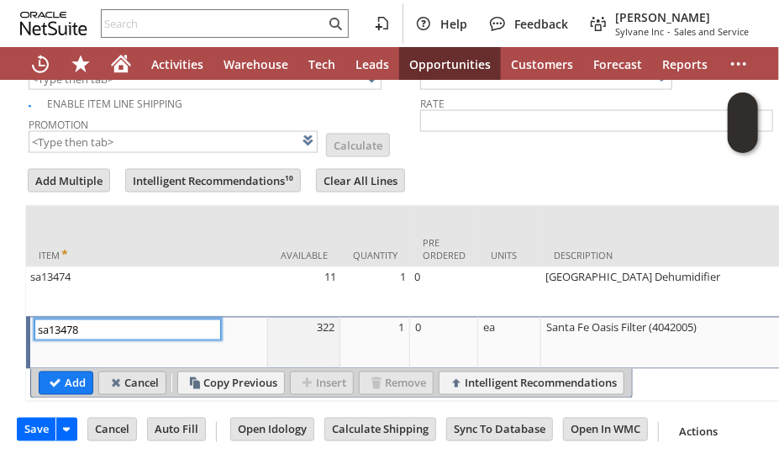
scroll to position [1011, 0]
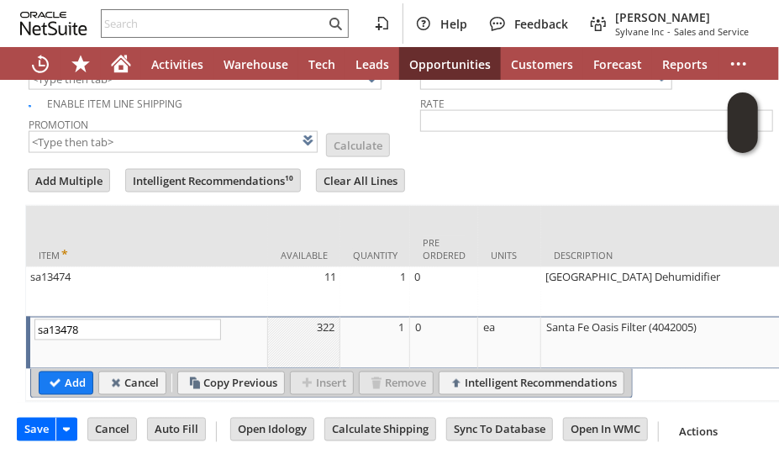
drag, startPoint x: 71, startPoint y: 359, endPoint x: 169, endPoint y: 0, distance: 371.8
click at [74, 372] on input "Add" at bounding box center [65, 383] width 53 height 22
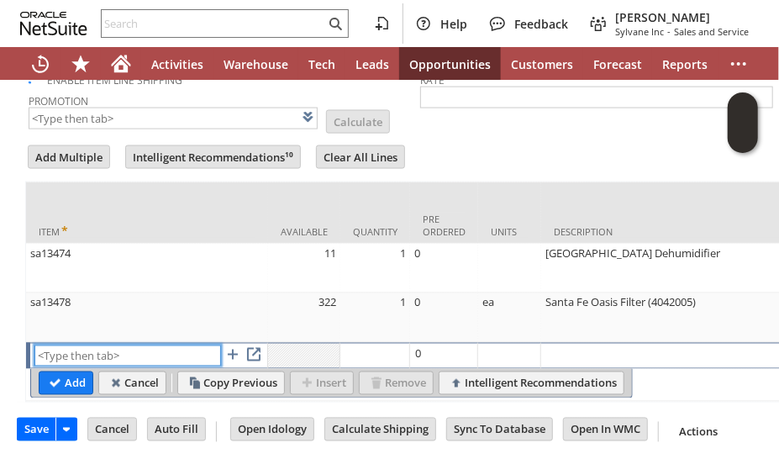
click at [130, 348] on input "text" at bounding box center [127, 355] width 186 height 21
paste input "sa13475"
type input "sa13475"
click at [75, 391] on input "Add" at bounding box center [65, 383] width 53 height 22
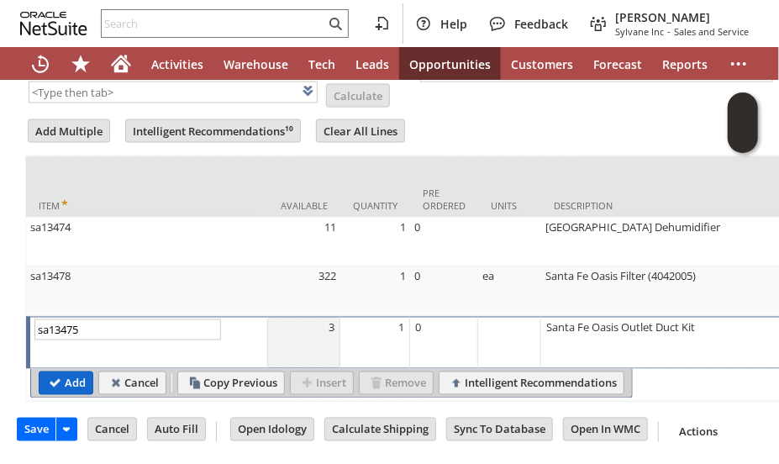
click at [76, 394] on input "Add" at bounding box center [65, 383] width 53 height 22
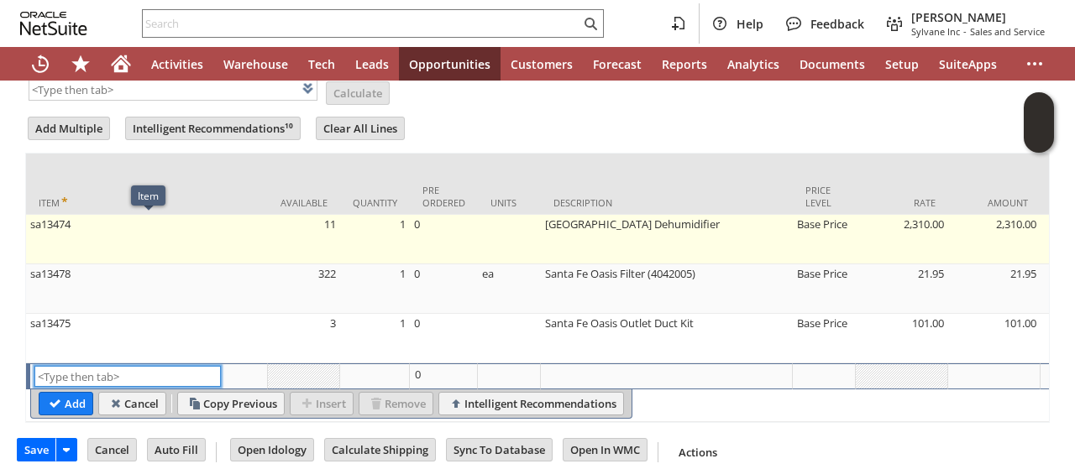
scroll to position [840, 0]
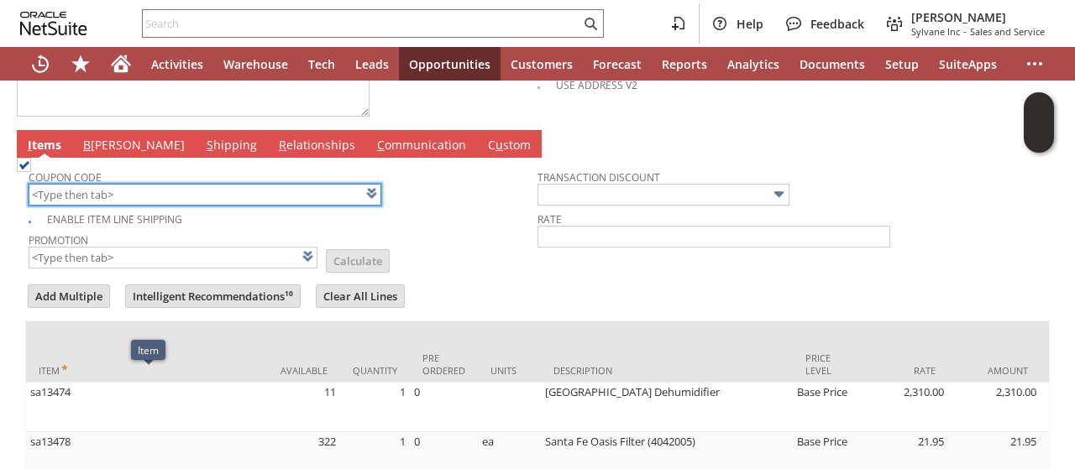
click at [181, 192] on input "text" at bounding box center [205, 195] width 353 height 22
type input "SF150"
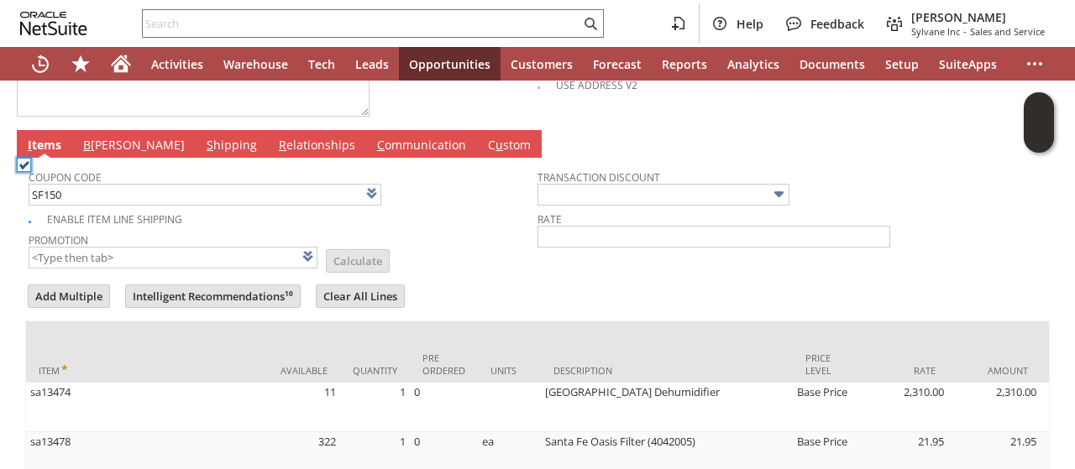
type input "$150 Off Santa Fe Dehumidifiers w/ Promo Code SF150"
type input "Promo Code"
type input "-150.00"
click at [477, 249] on td "Promotion $150 Off Santa Fe Dehumidifiers w/ Promo Code SF150 List Calculate" at bounding box center [283, 249] width 509 height 42
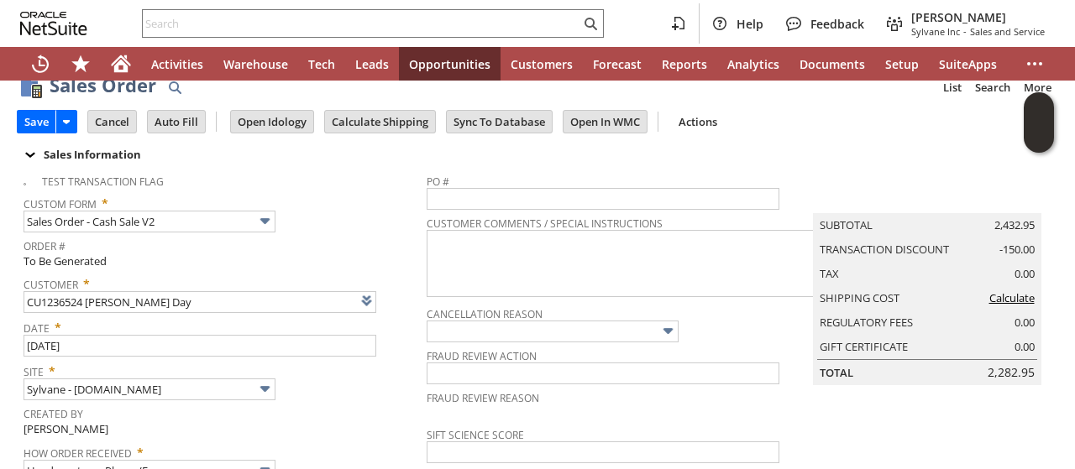
scroll to position [0, 0]
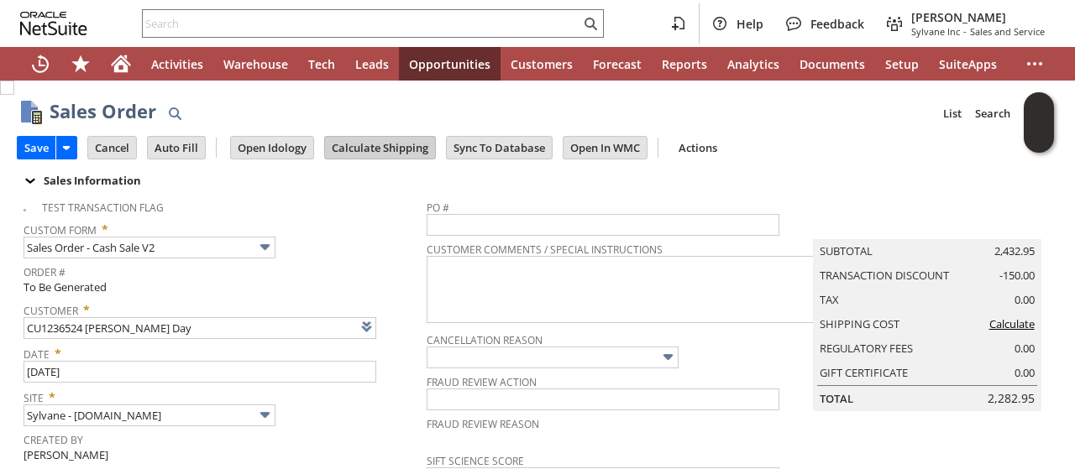
click at [363, 141] on input "Calculate Shipping" at bounding box center [380, 148] width 110 height 22
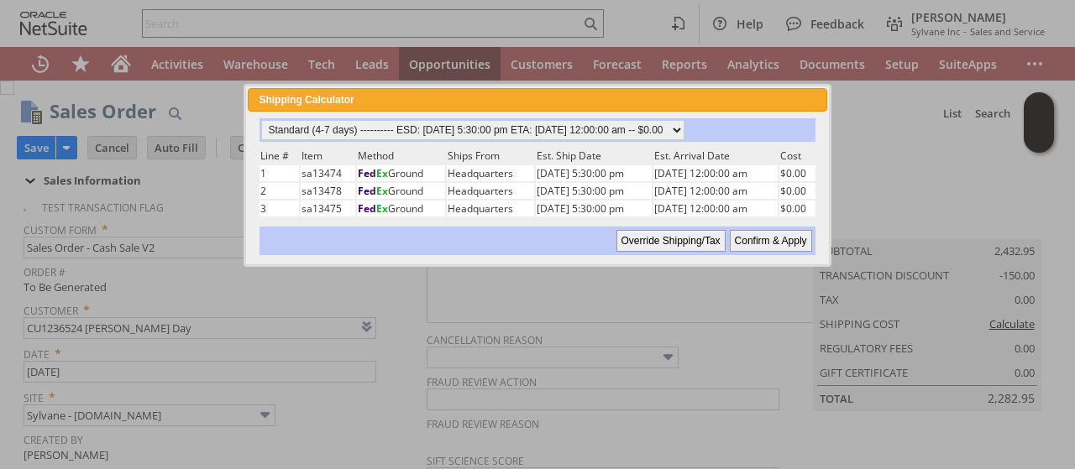
click at [758, 235] on input "Confirm & Apply" at bounding box center [771, 241] width 82 height 22
type input "Promo Code"
type input "-150.00"
type input "Add"
type input "Copy Previous"
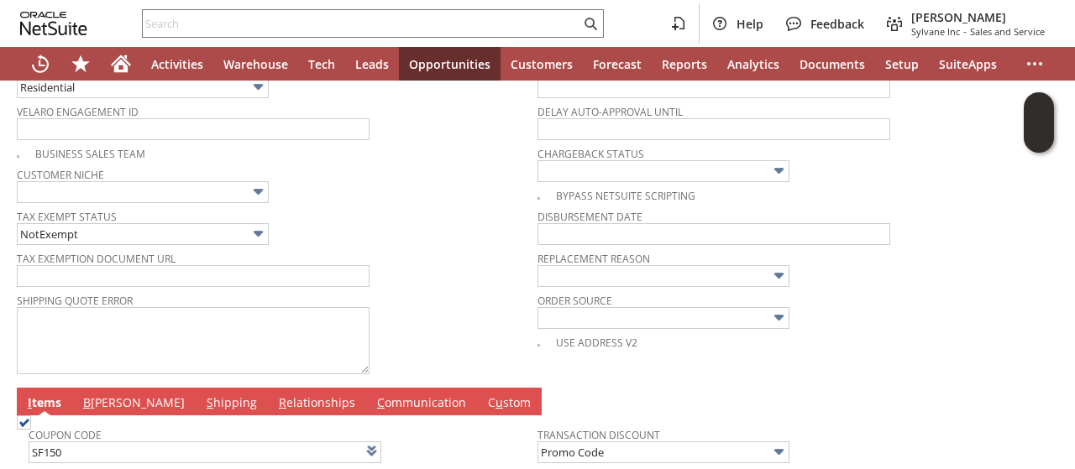
scroll to position [590, 0]
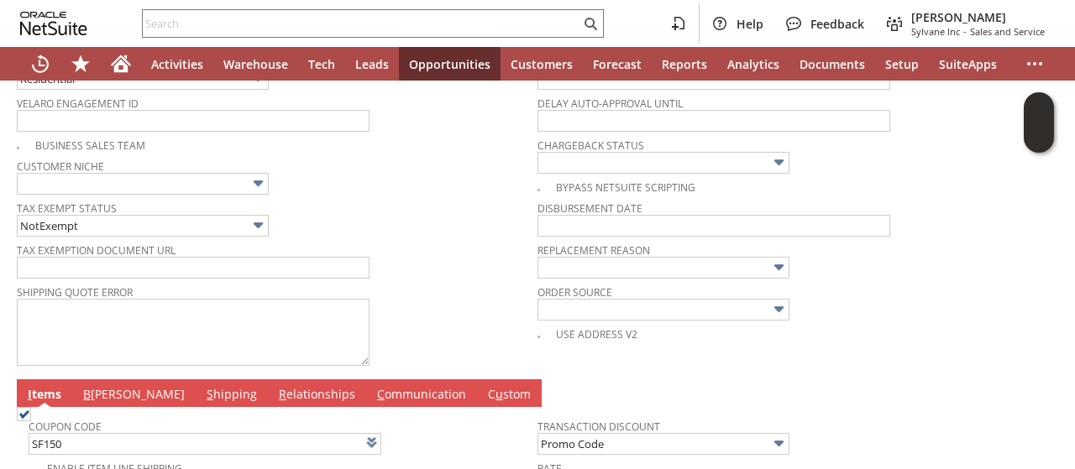
click at [448, 313] on div "Shipping Quote Error" at bounding box center [273, 325] width 512 height 89
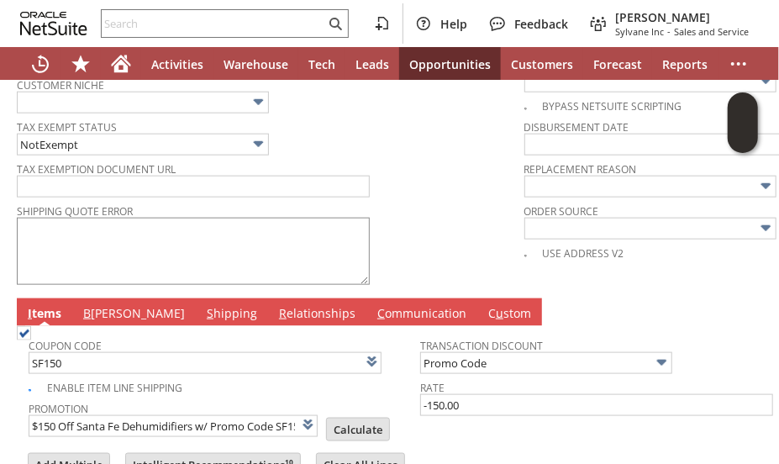
scroll to position [756, 0]
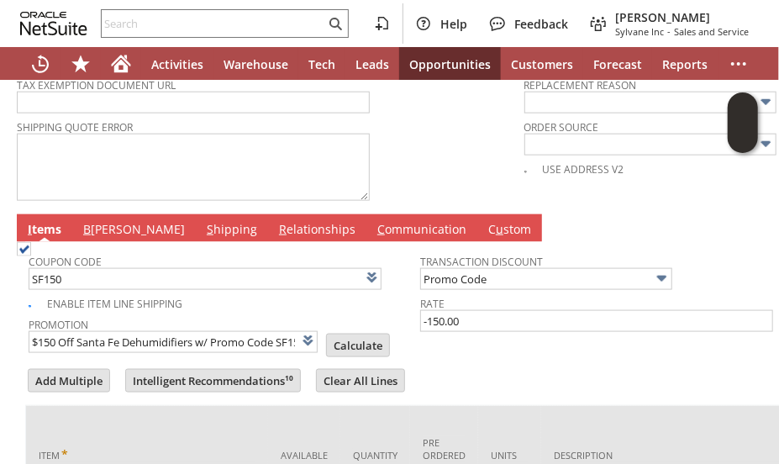
click at [92, 221] on link "B illing" at bounding box center [134, 230] width 110 height 18
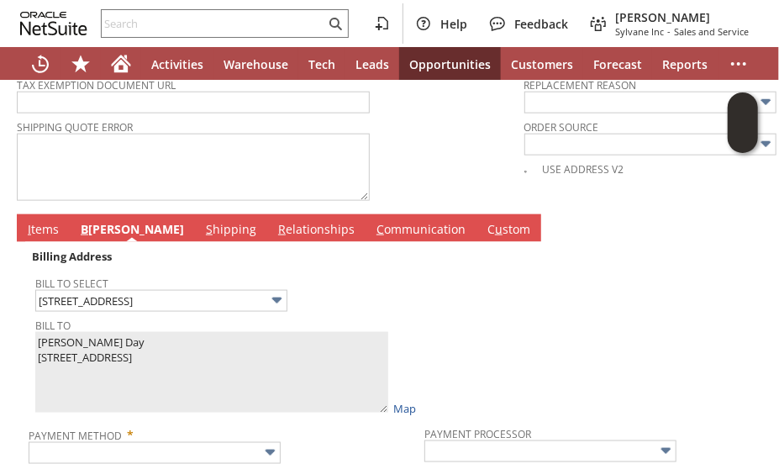
click at [462, 327] on td at bounding box center [617, 331] width 387 height 172
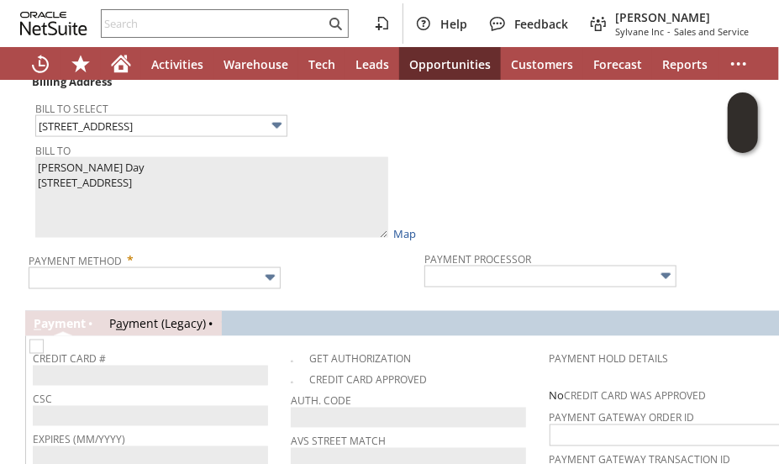
scroll to position [1008, 0]
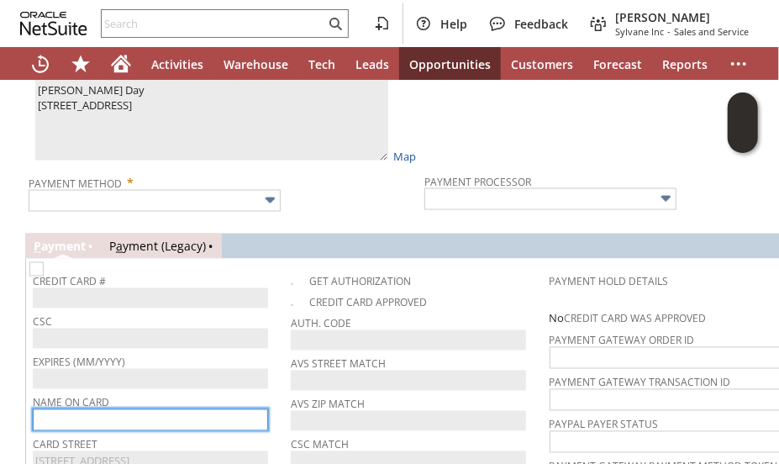
click at [119, 409] on input "text" at bounding box center [150, 420] width 235 height 22
paste input "[PERSON_NAME] Day"
type input "[PERSON_NAME] Day"
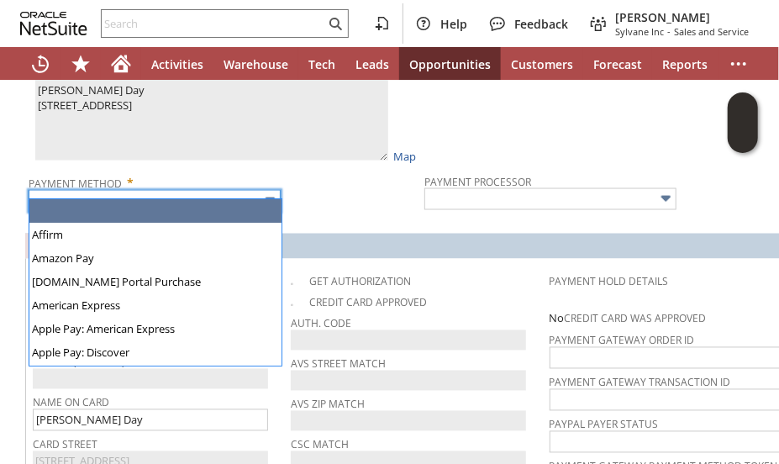
click at [165, 191] on input "text" at bounding box center [155, 201] width 252 height 22
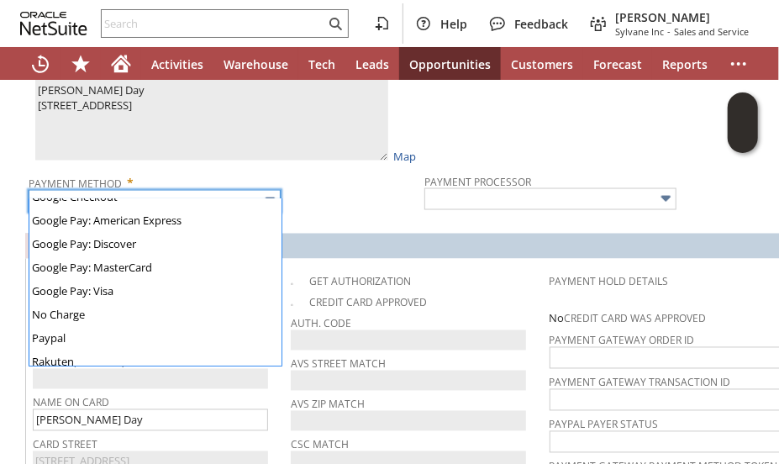
scroll to position [420, 0]
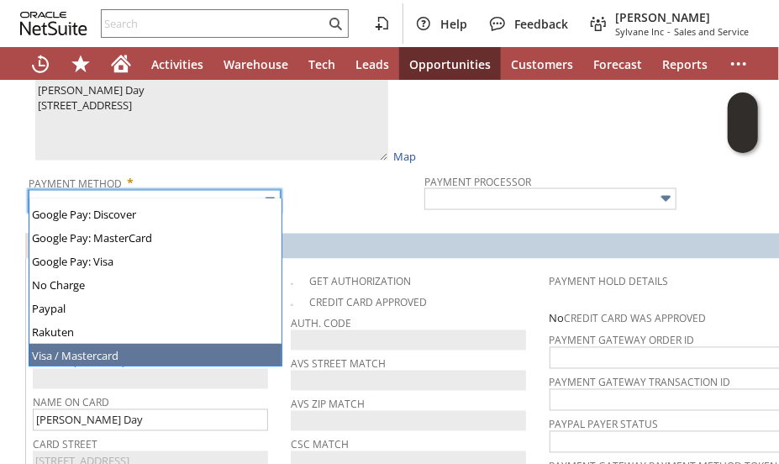
type input "Visa / Mastercard"
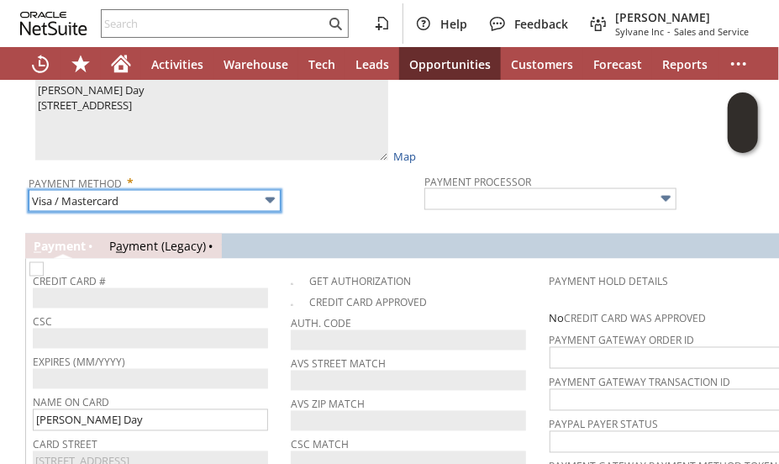
type input "Braintree"
checkbox input "true"
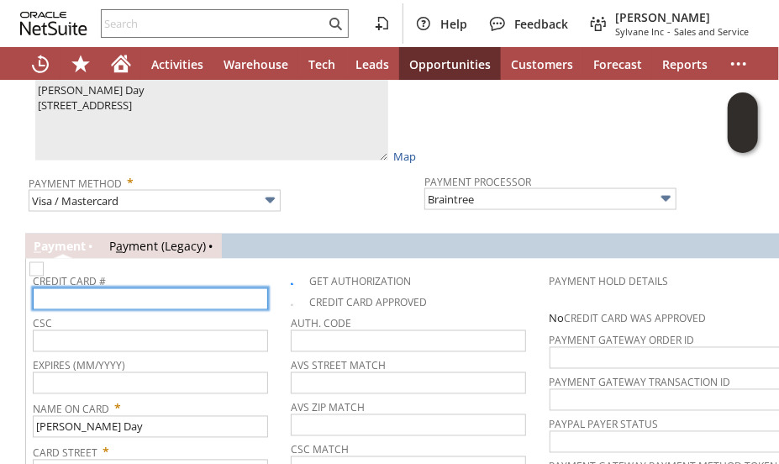
click at [143, 292] on input "text" at bounding box center [150, 299] width 235 height 22
type input "4121851007534284"
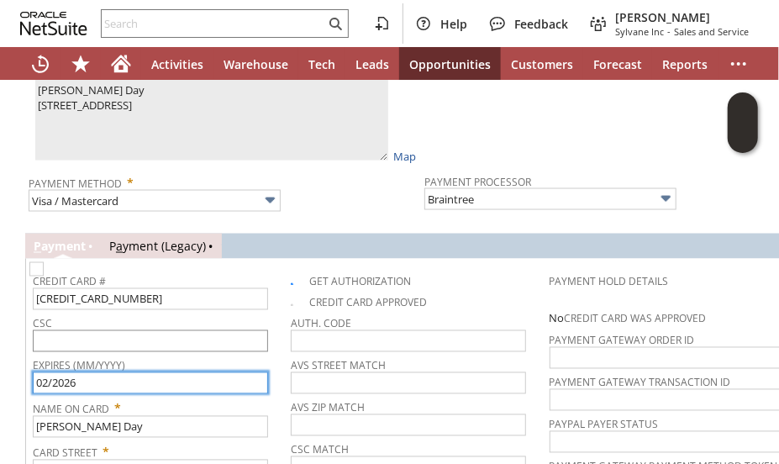
type input "02/2026"
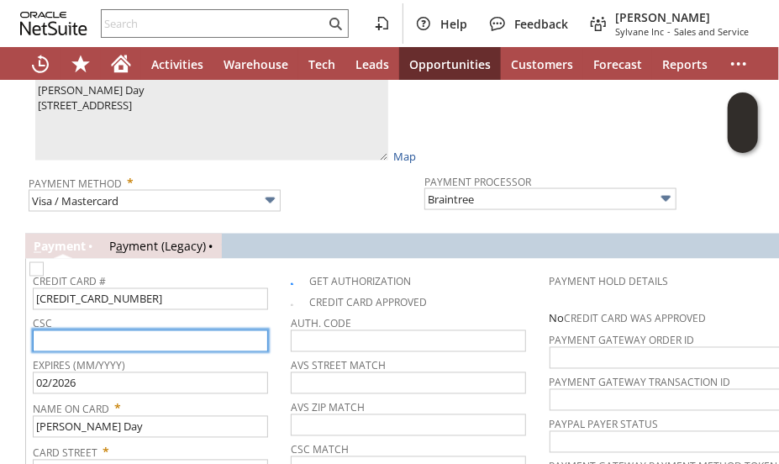
click at [78, 330] on input "text" at bounding box center [150, 341] width 235 height 22
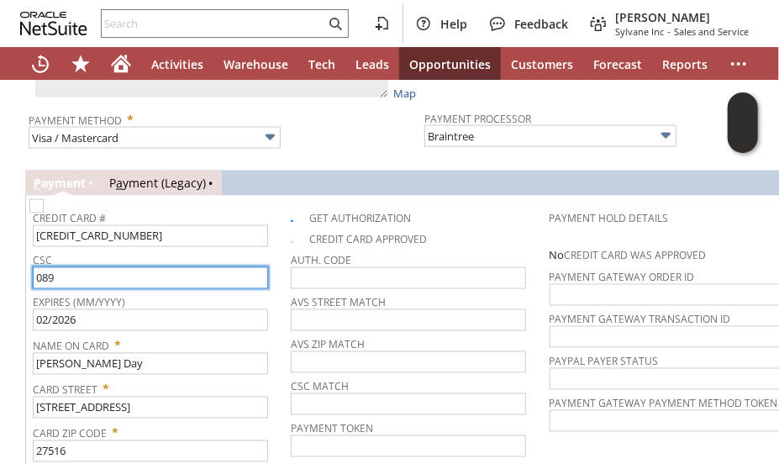
scroll to position [1219, 0]
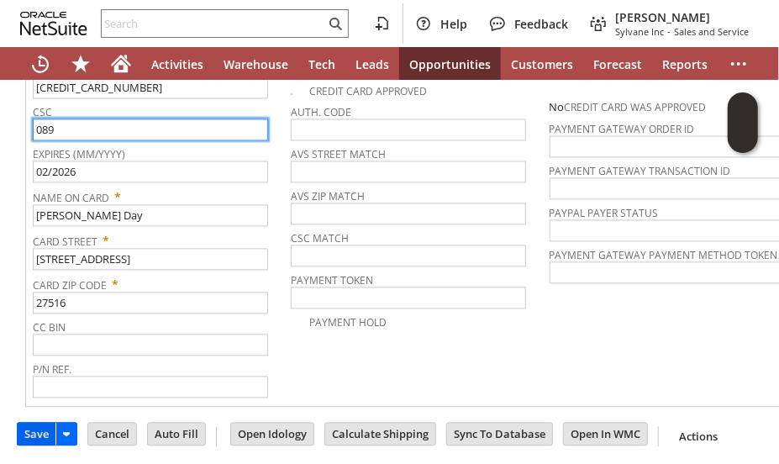
type input "089"
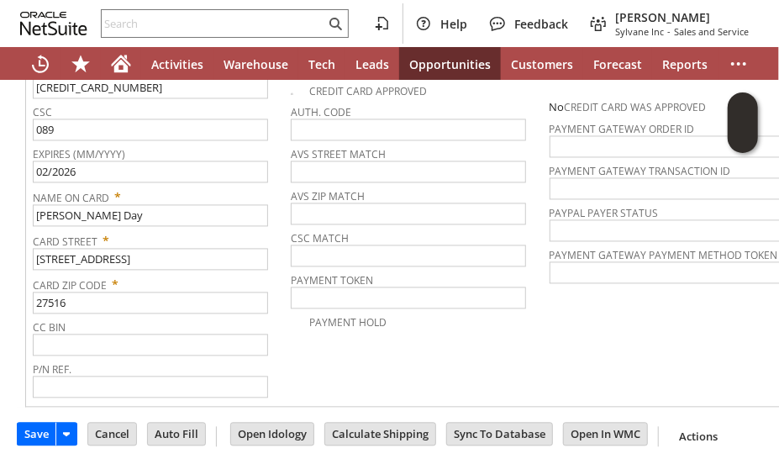
drag, startPoint x: 35, startPoint y: 416, endPoint x: 546, endPoint y: 84, distance: 608.9
click at [35, 423] on input "Save" at bounding box center [37, 434] width 38 height 22
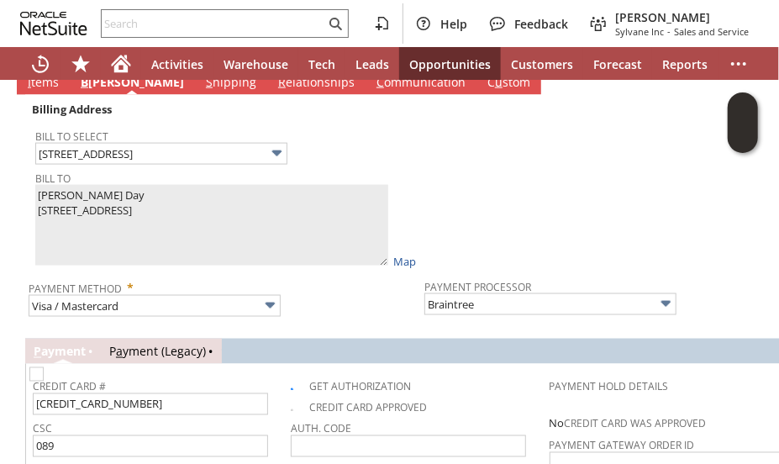
scroll to position [883, 0]
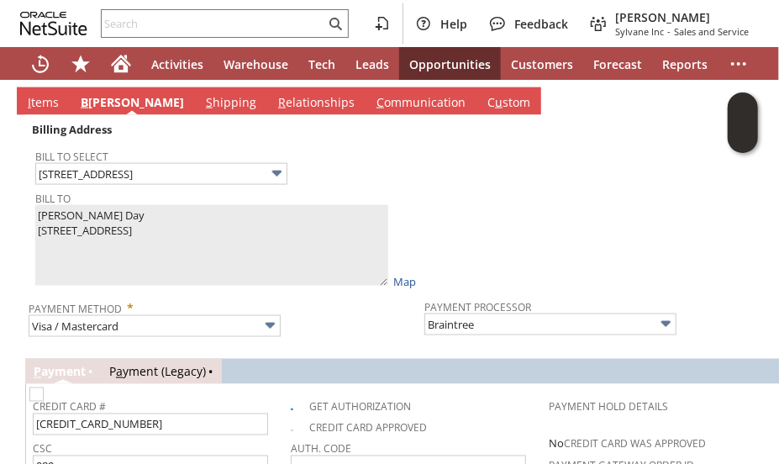
click at [35, 94] on link "I tems" at bounding box center [43, 103] width 39 height 18
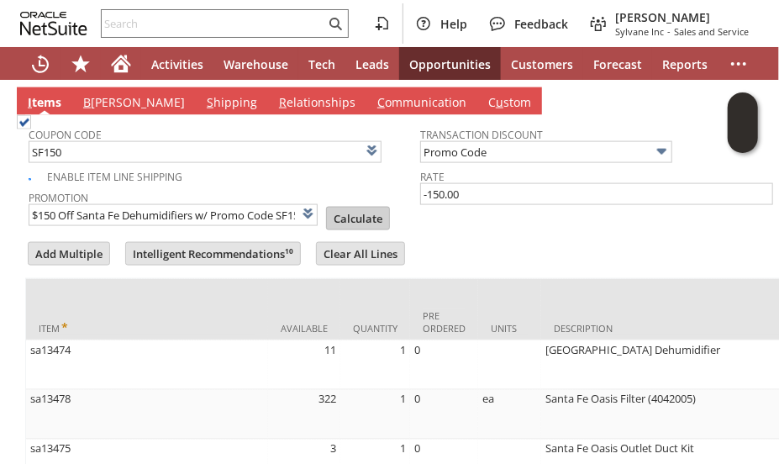
click at [356, 207] on input "Calculate" at bounding box center [358, 218] width 62 height 22
type input "Promo Code"
type input "-150.00"
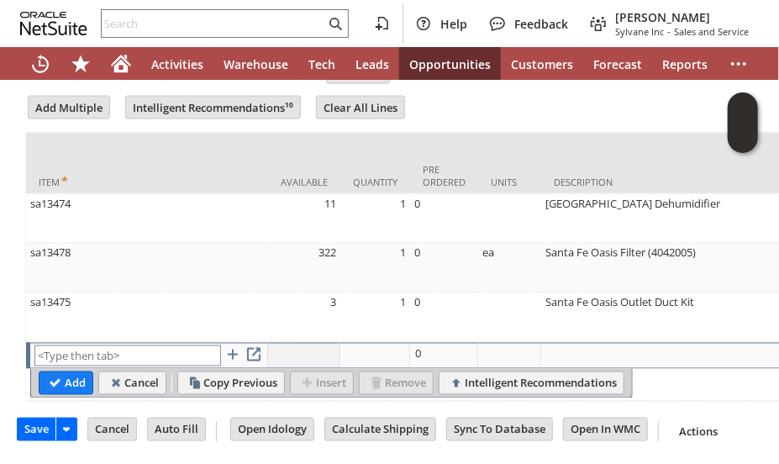
scroll to position [1114, 0]
click at [38, 418] on input "Save" at bounding box center [37, 429] width 38 height 22
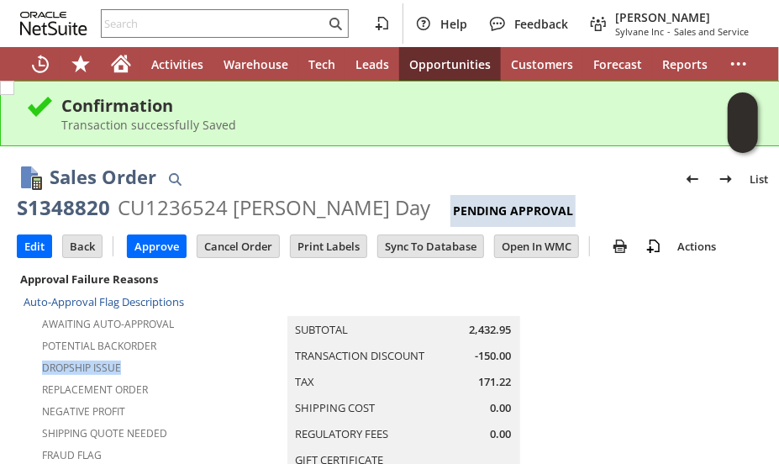
click at [136, 16] on input "text" at bounding box center [213, 23] width 223 height 20
paste input "7203529800"
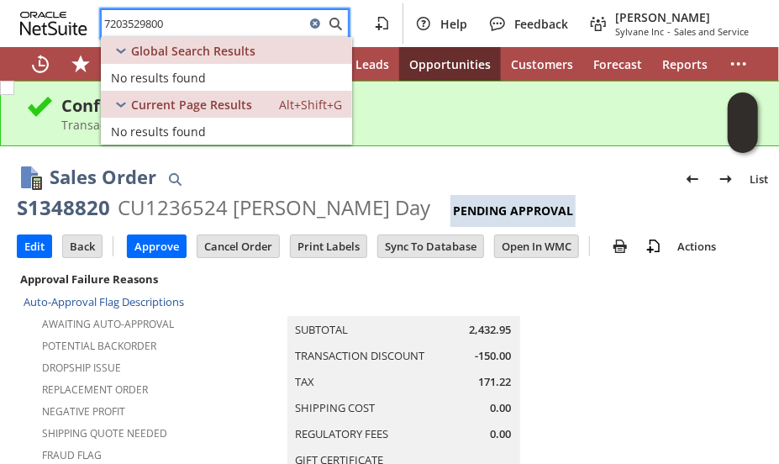
type input "7203529800"
